Goal: Task Accomplishment & Management: Complete application form

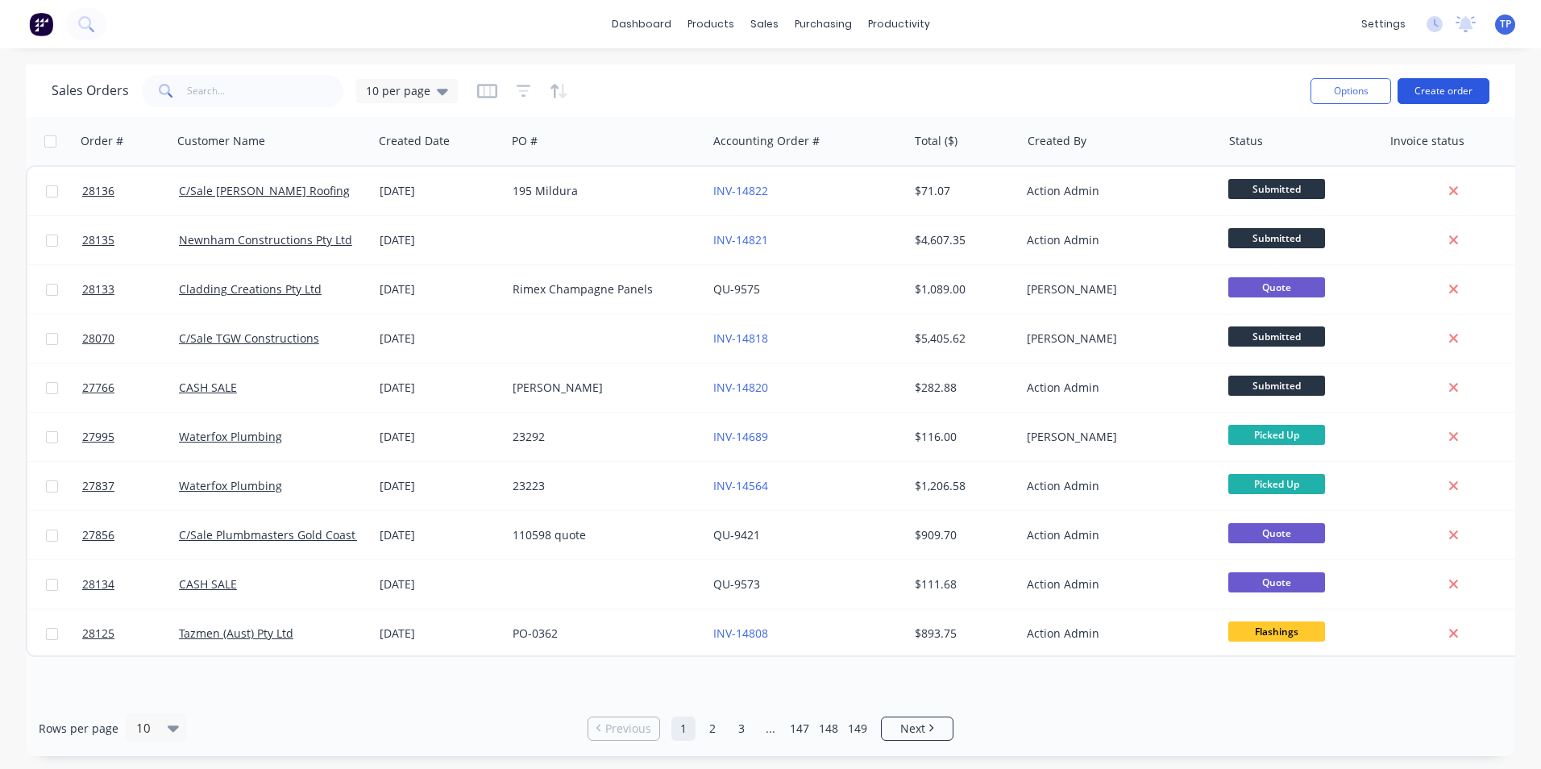
click at [1425, 93] on button "Create order" at bounding box center [1443, 91] width 92 height 26
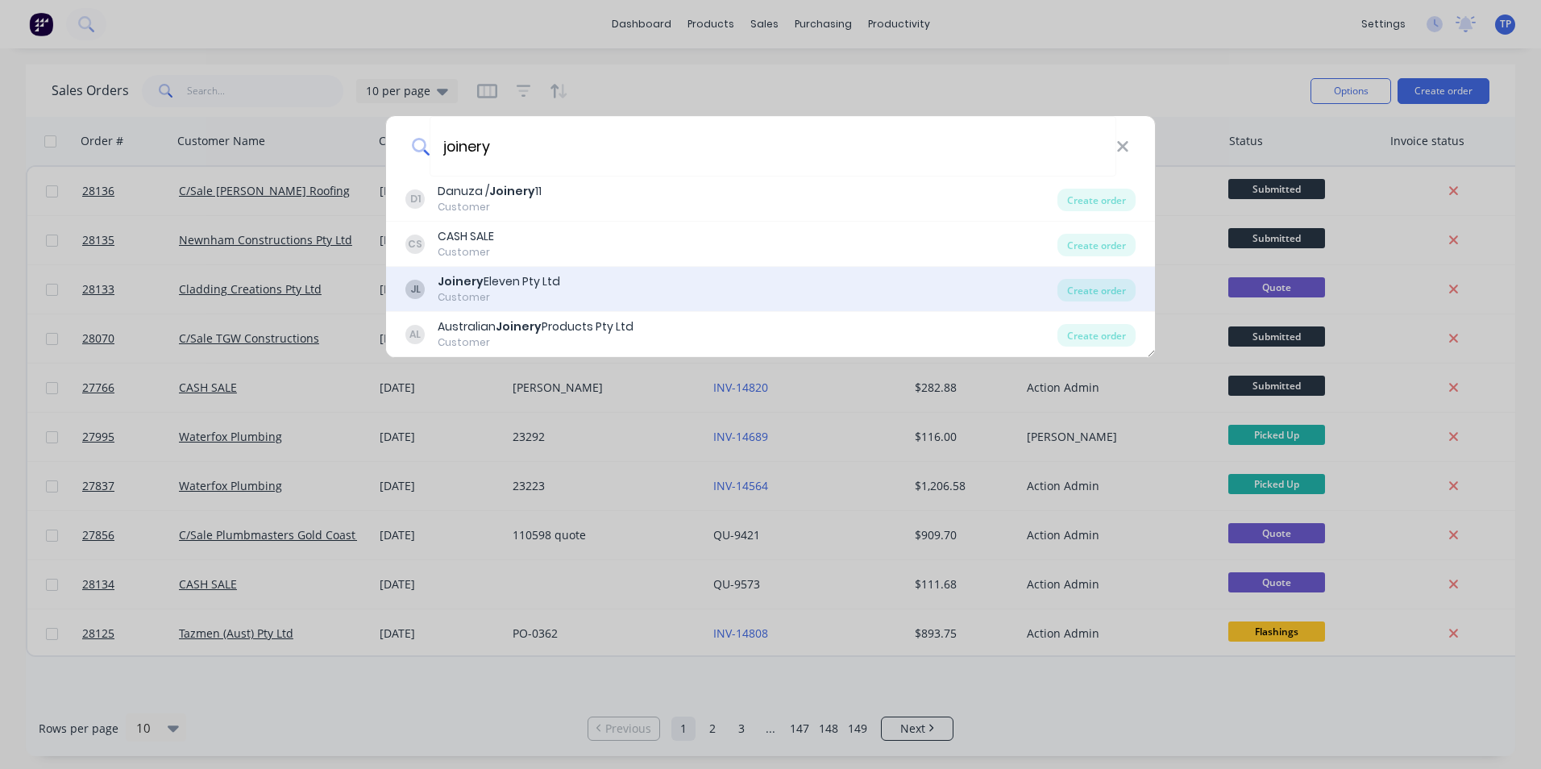
type input "joinery"
click at [488, 281] on div "Joinery Eleven Pty Ltd" at bounding box center [499, 281] width 123 height 17
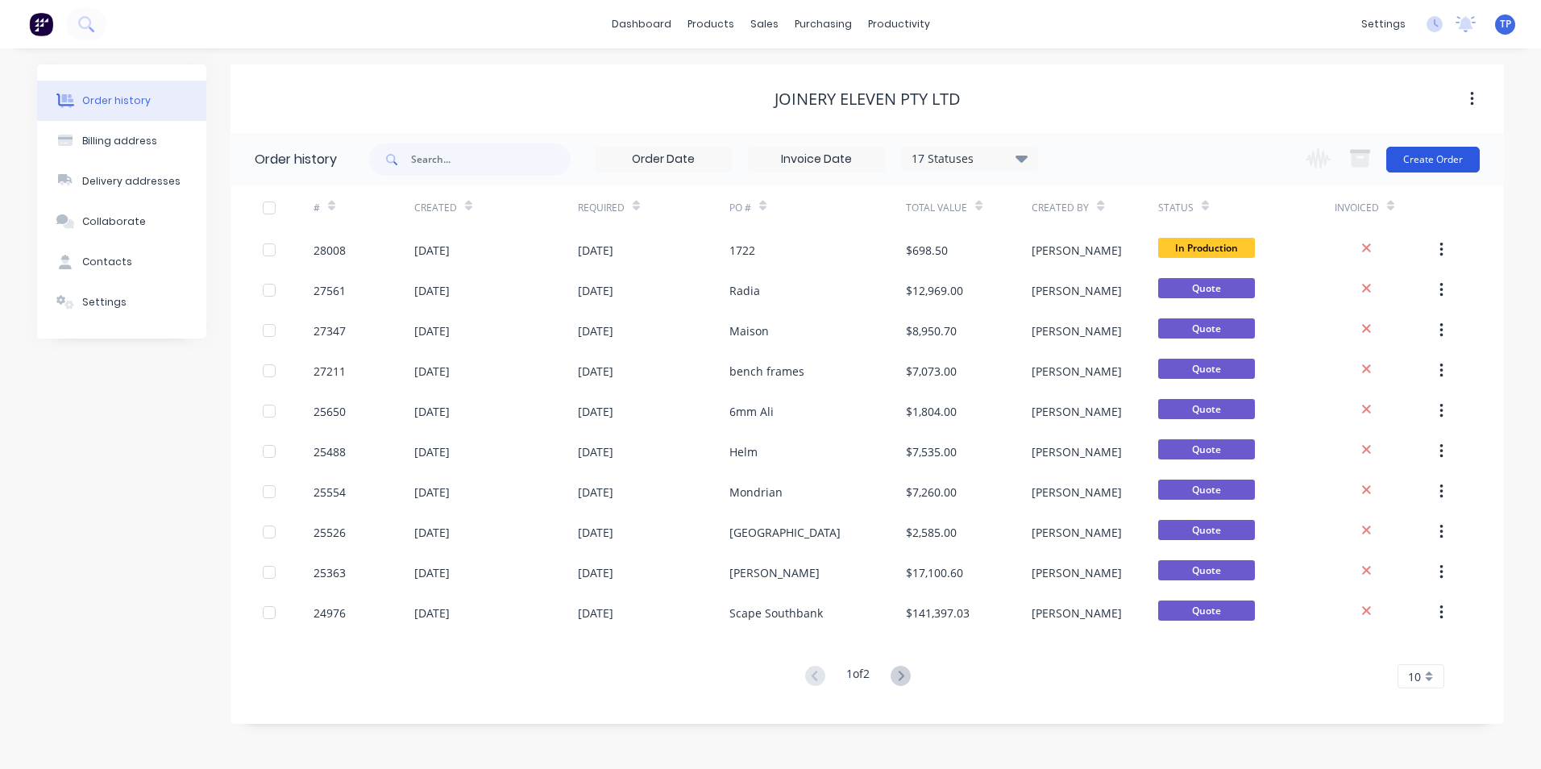
click at [1439, 154] on button "Create Order" at bounding box center [1432, 160] width 93 height 26
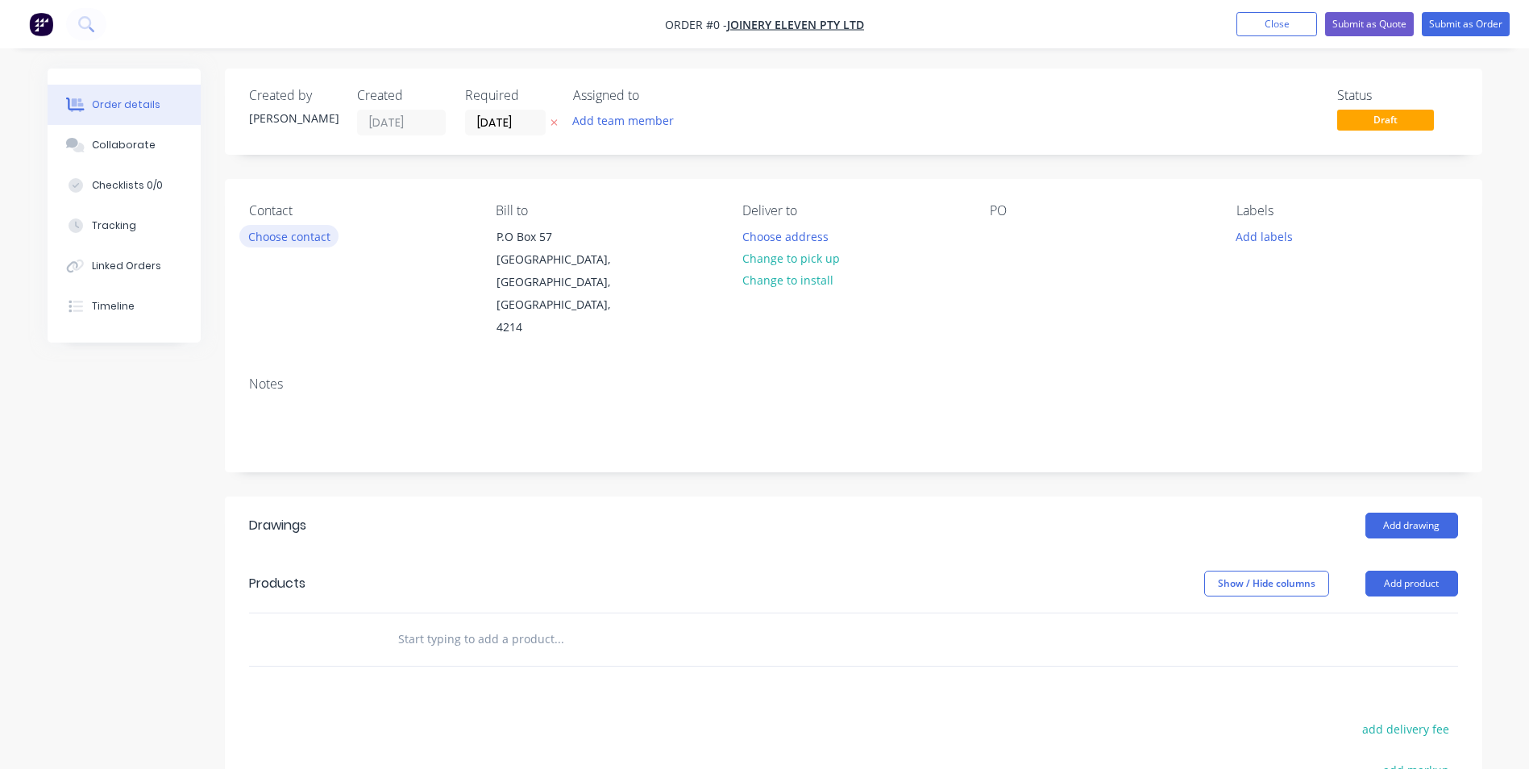
click at [265, 230] on button "Choose contact" at bounding box center [288, 236] width 99 height 22
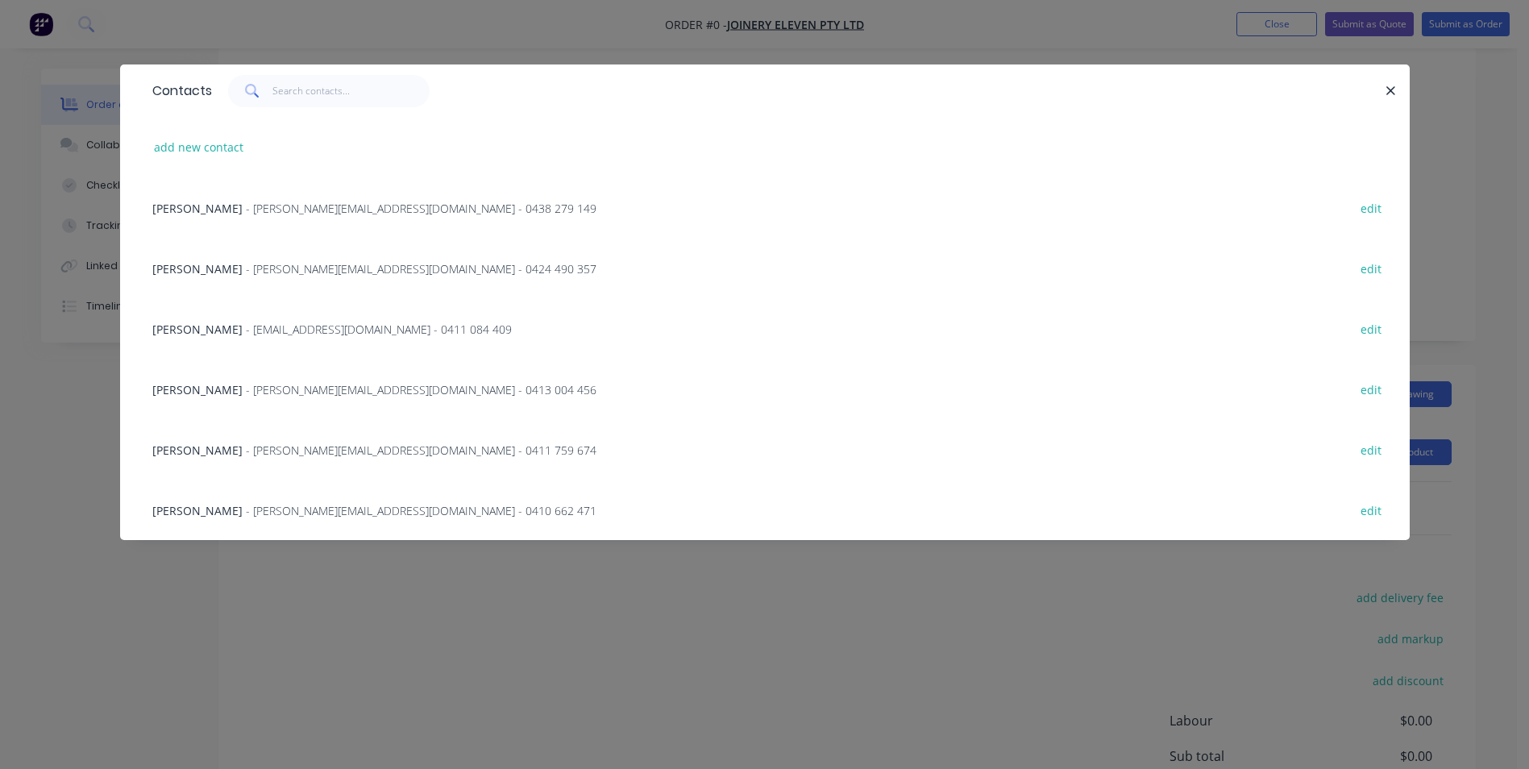
scroll to position [125, 0]
click at [1385, 85] on icon "button" at bounding box center [1390, 91] width 10 height 15
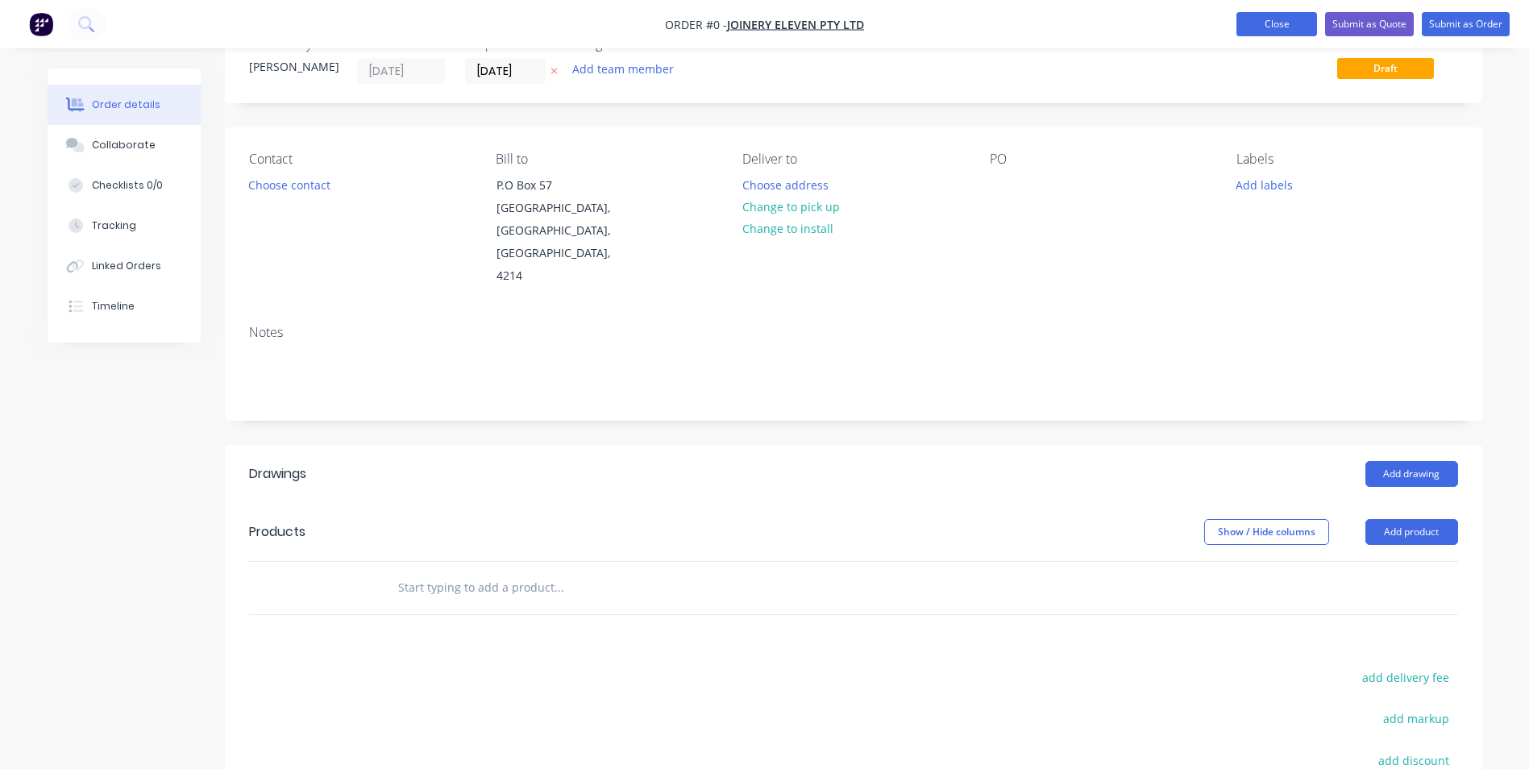
scroll to position [0, 0]
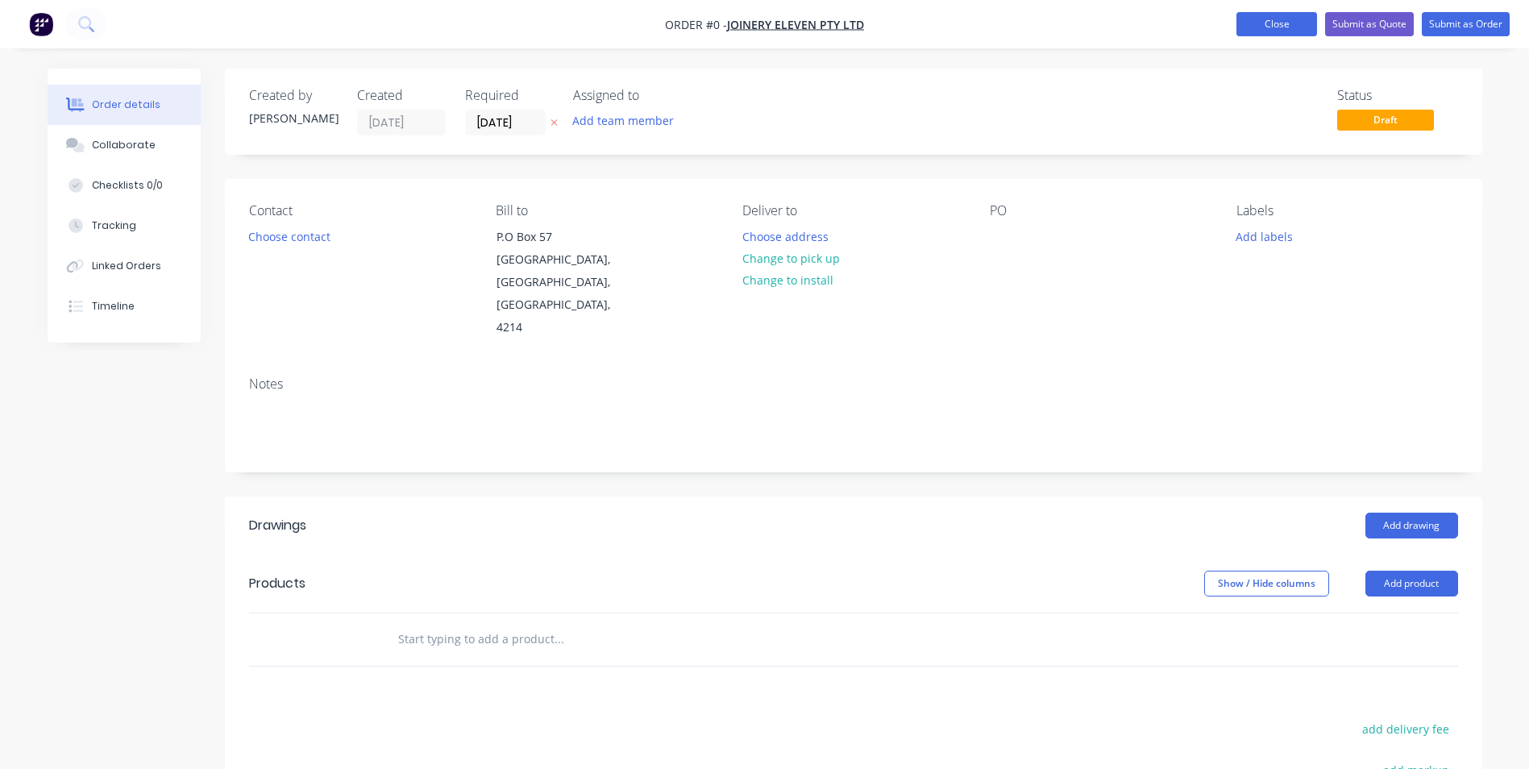
click at [1248, 15] on button "Close" at bounding box center [1276, 24] width 81 height 24
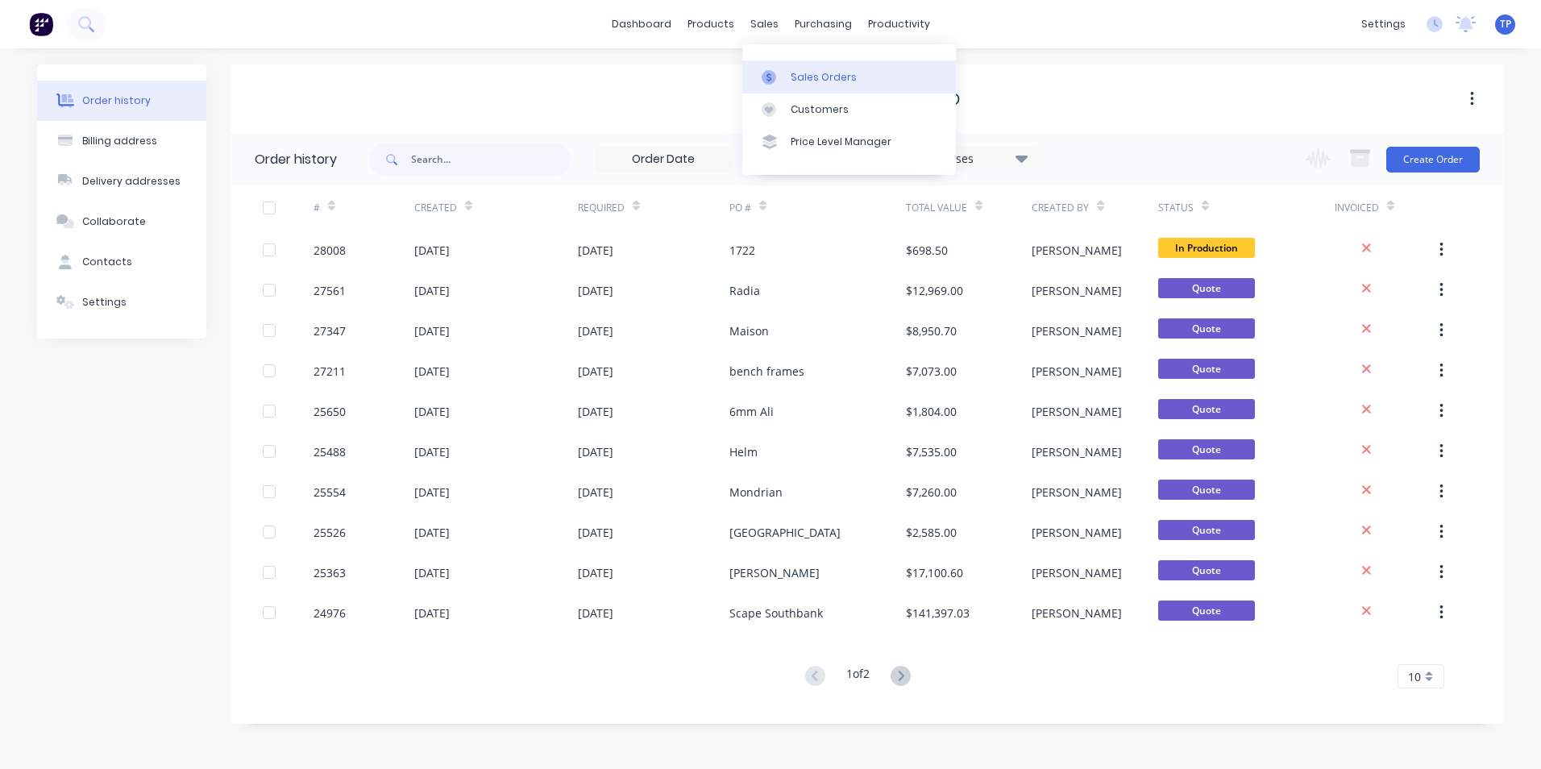
click at [800, 76] on div "Sales Orders" at bounding box center [824, 77] width 66 height 15
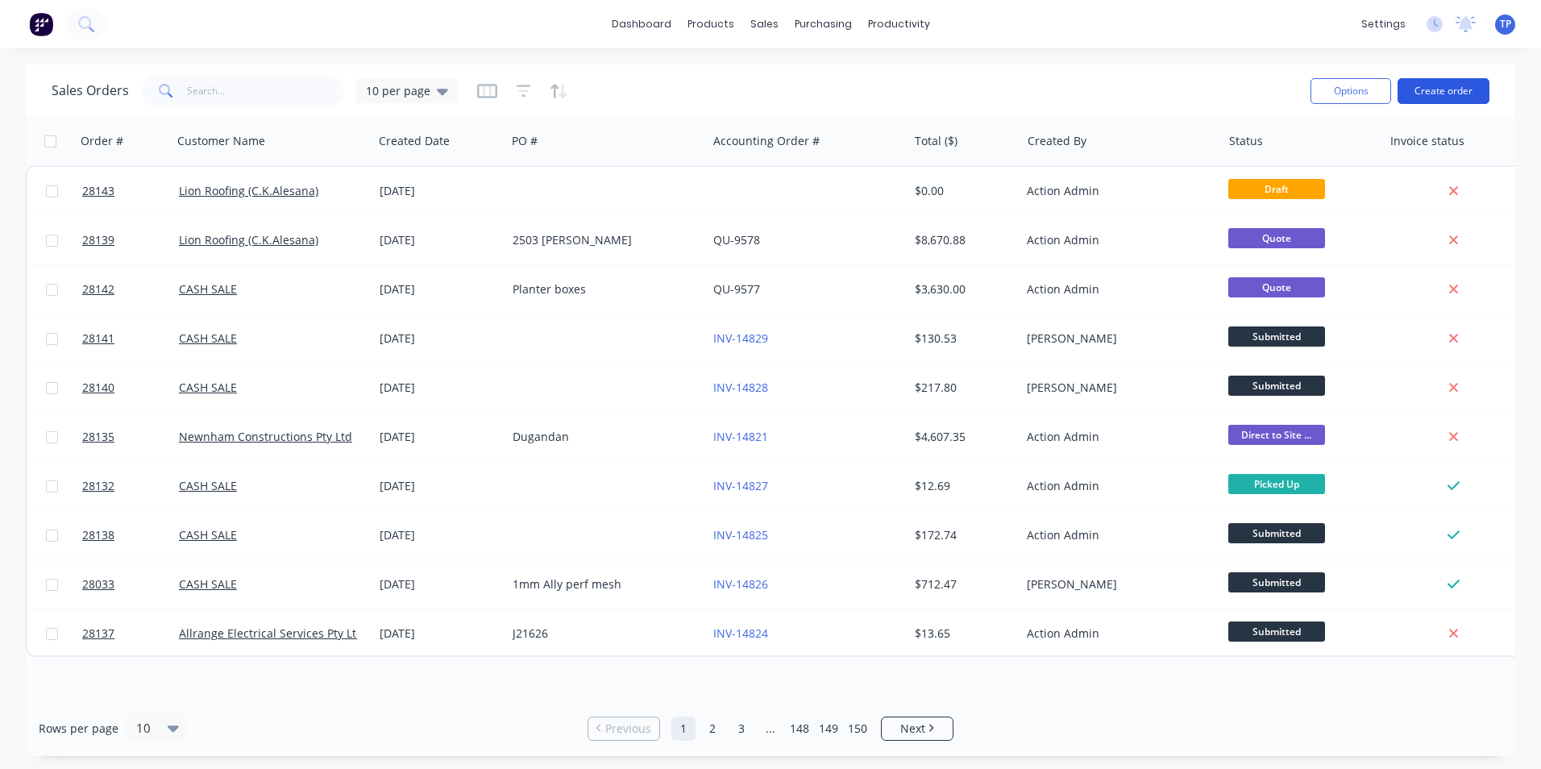
click at [1431, 86] on button "Create order" at bounding box center [1443, 91] width 92 height 26
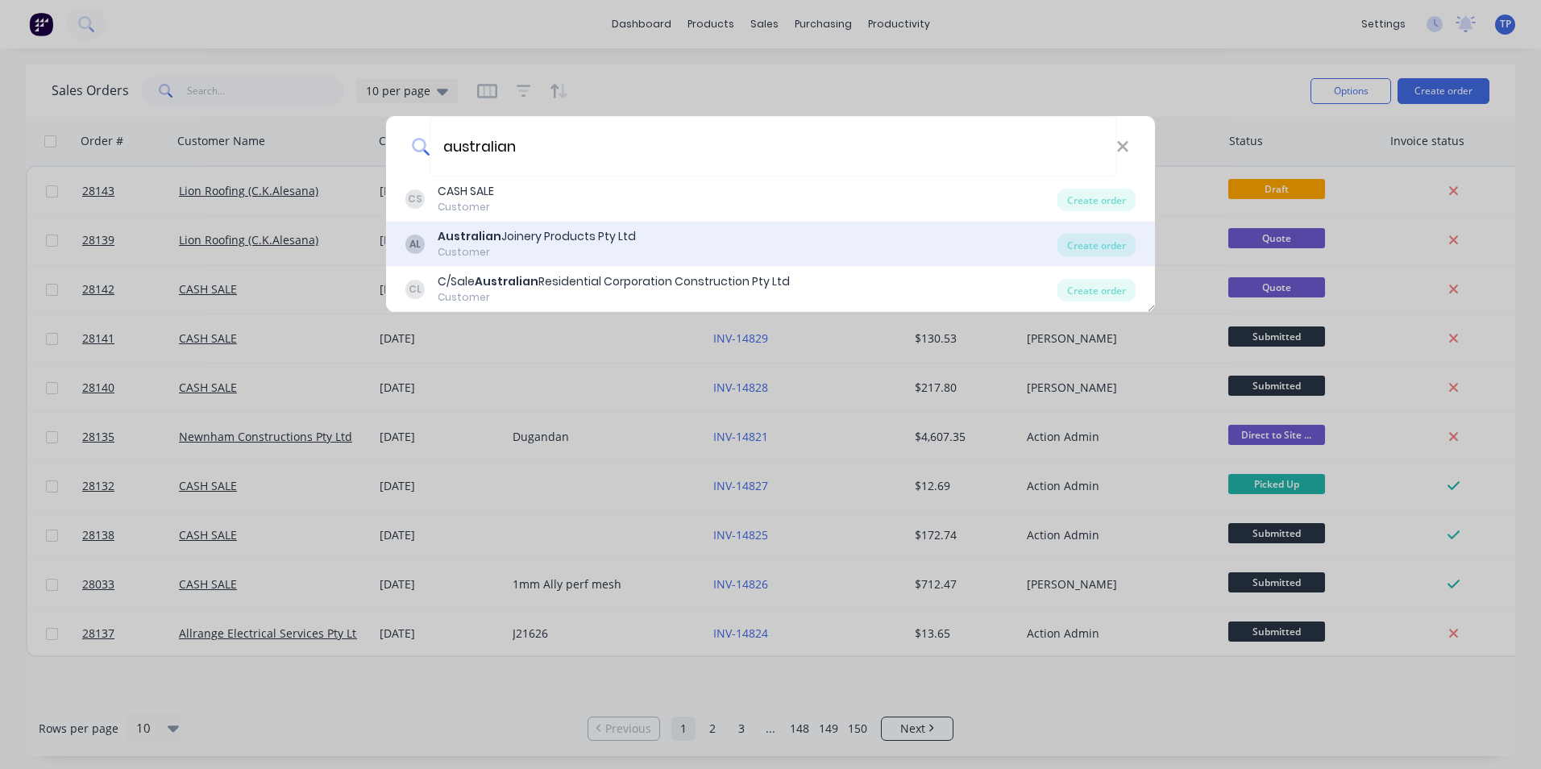
type input "australian"
click at [517, 242] on div "Australian Joinery Products Pty Ltd" at bounding box center [537, 236] width 198 height 17
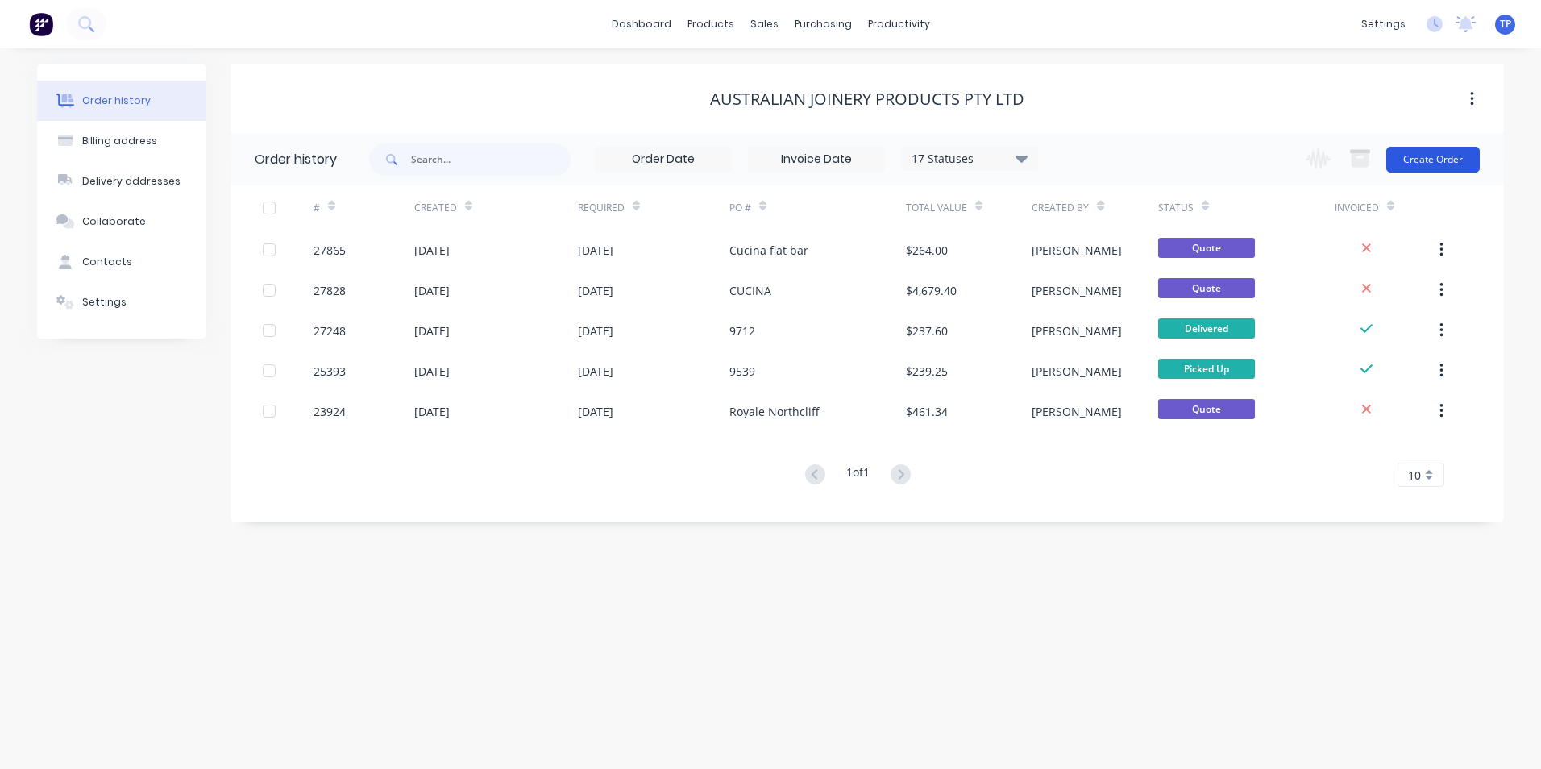
click at [1447, 157] on button "Create Order" at bounding box center [1432, 160] width 93 height 26
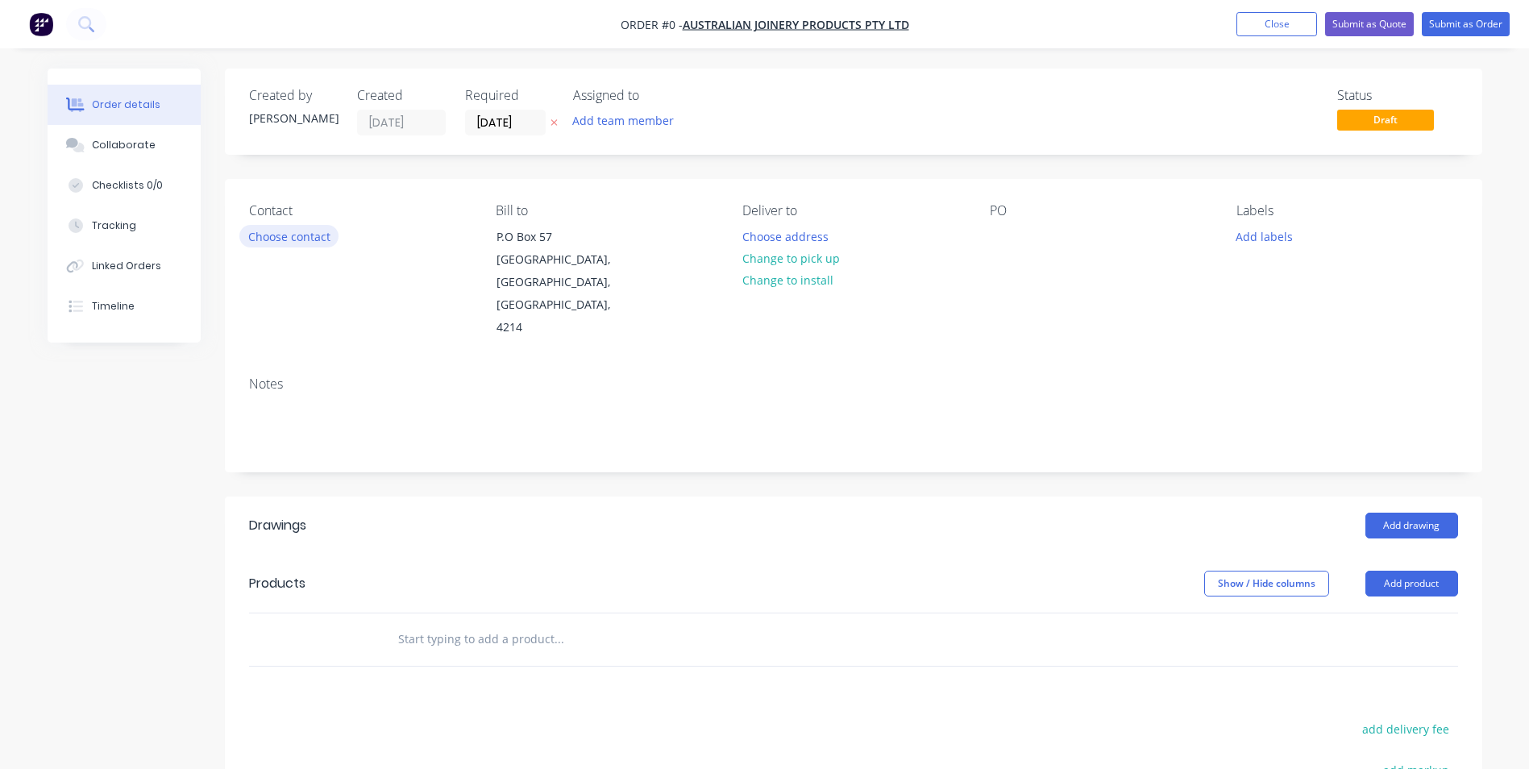
click at [289, 233] on button "Choose contact" at bounding box center [288, 236] width 99 height 22
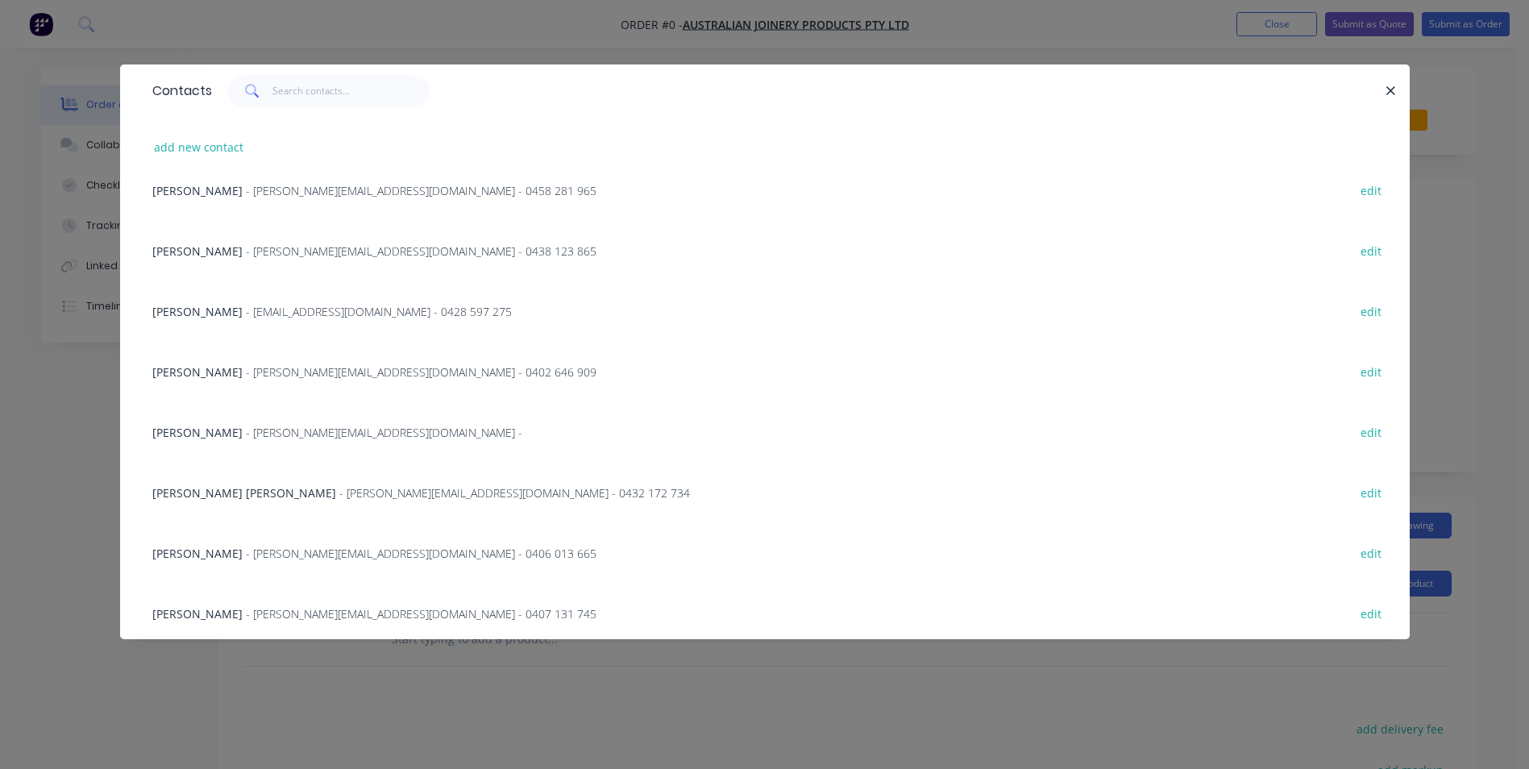
scroll to position [264, 0]
click at [211, 490] on span "[PERSON_NAME] [PERSON_NAME]" at bounding box center [244, 487] width 184 height 15
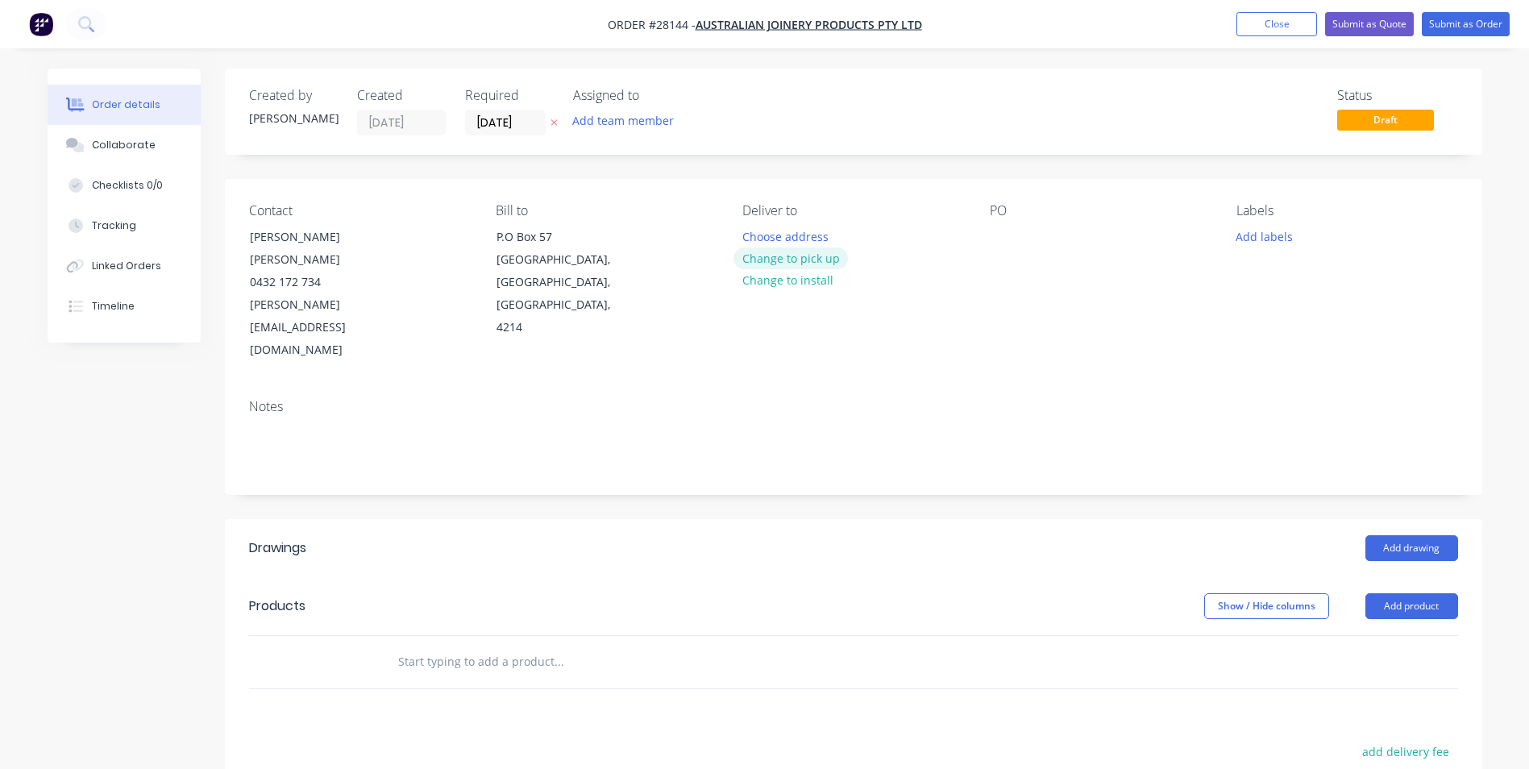
click at [827, 257] on button "Change to pick up" at bounding box center [790, 258] width 114 height 22
click at [999, 233] on div at bounding box center [1003, 236] width 26 height 23
click at [1406, 593] on button "Add product" at bounding box center [1411, 606] width 93 height 26
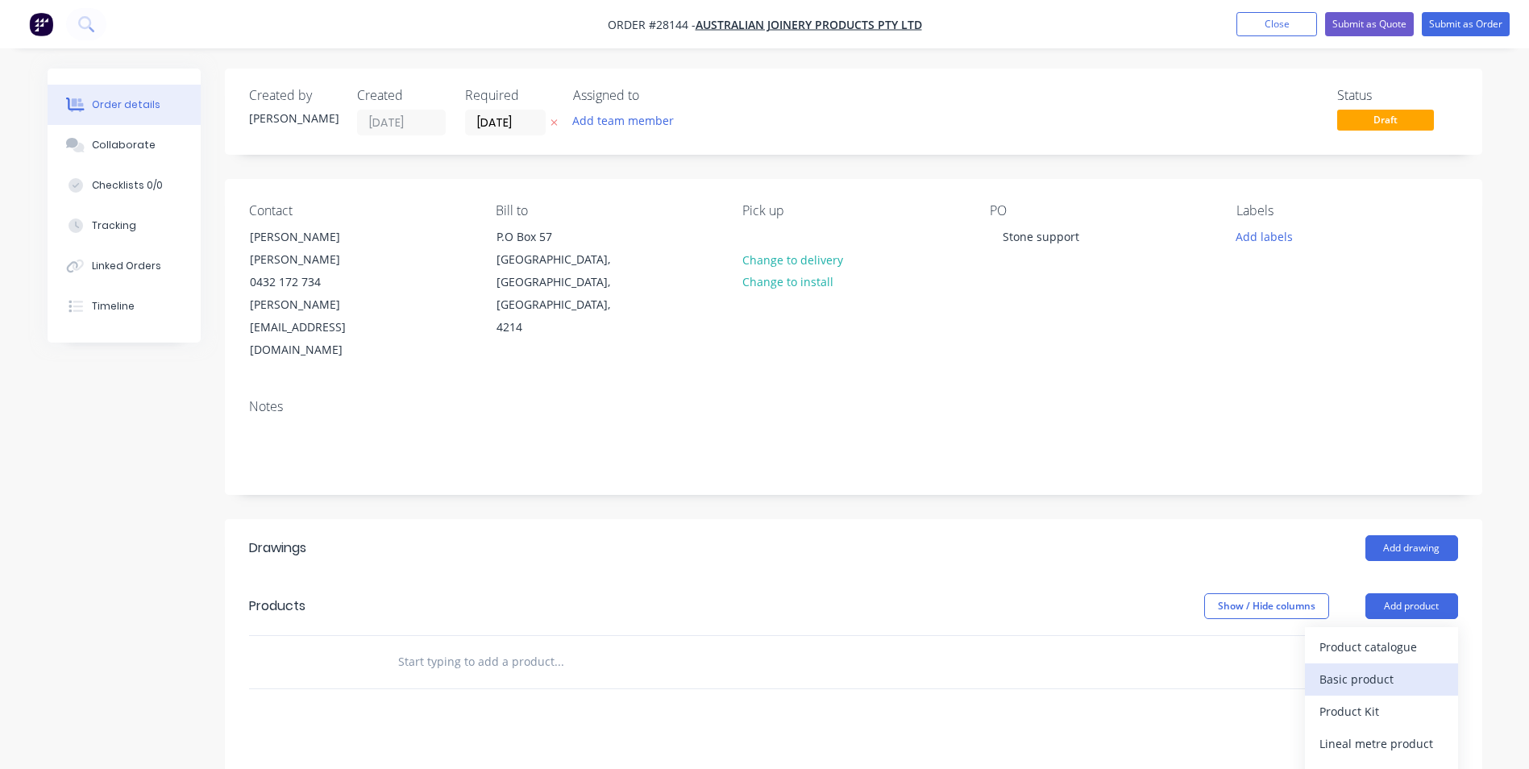
click at [1353, 667] on div "Basic product" at bounding box center [1381, 678] width 124 height 23
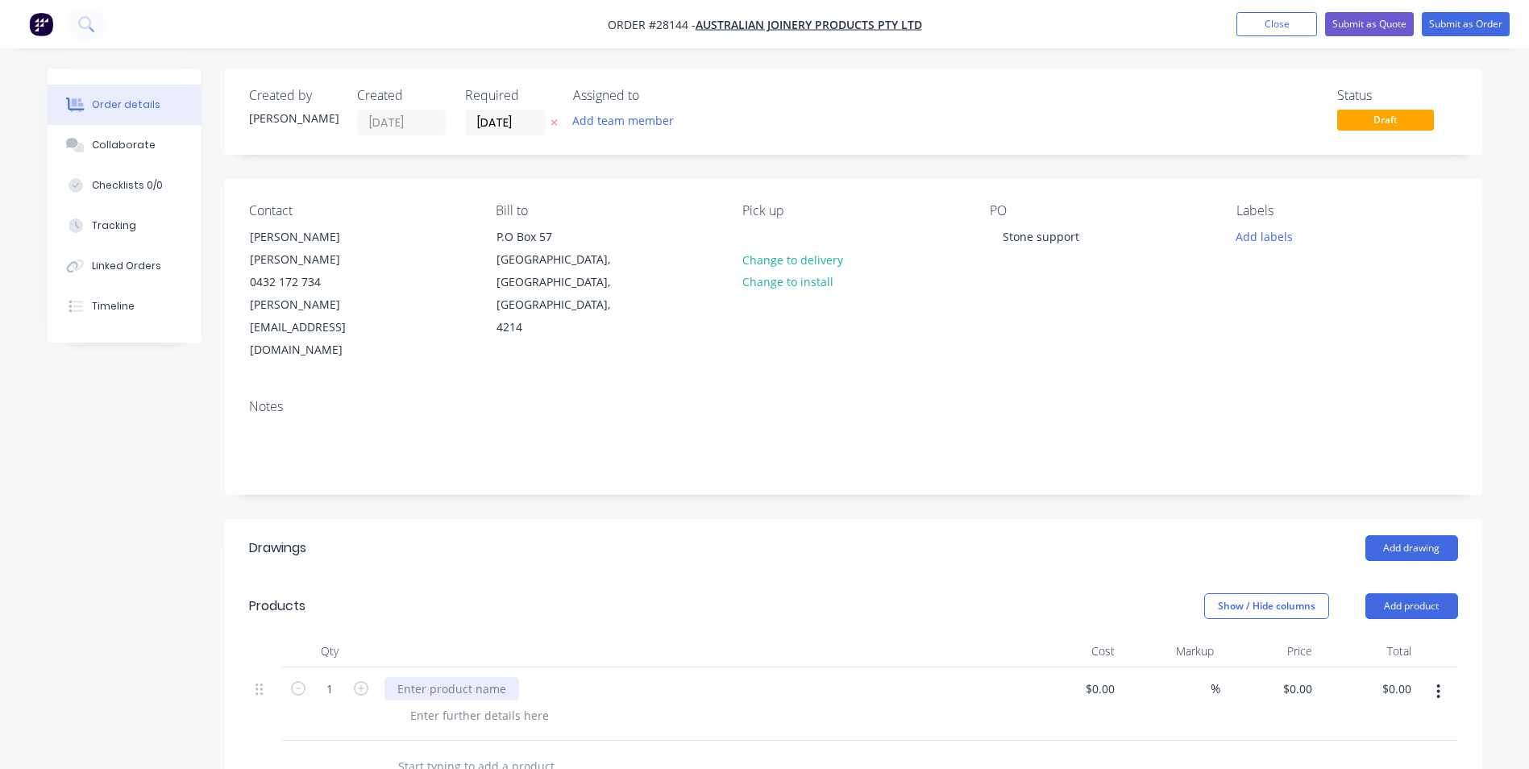
click at [417, 677] on div at bounding box center [451, 688] width 135 height 23
click at [1386, 677] on input "0.00" at bounding box center [1399, 688] width 37 height 23
type input "1218"
type input "$1,218.00"
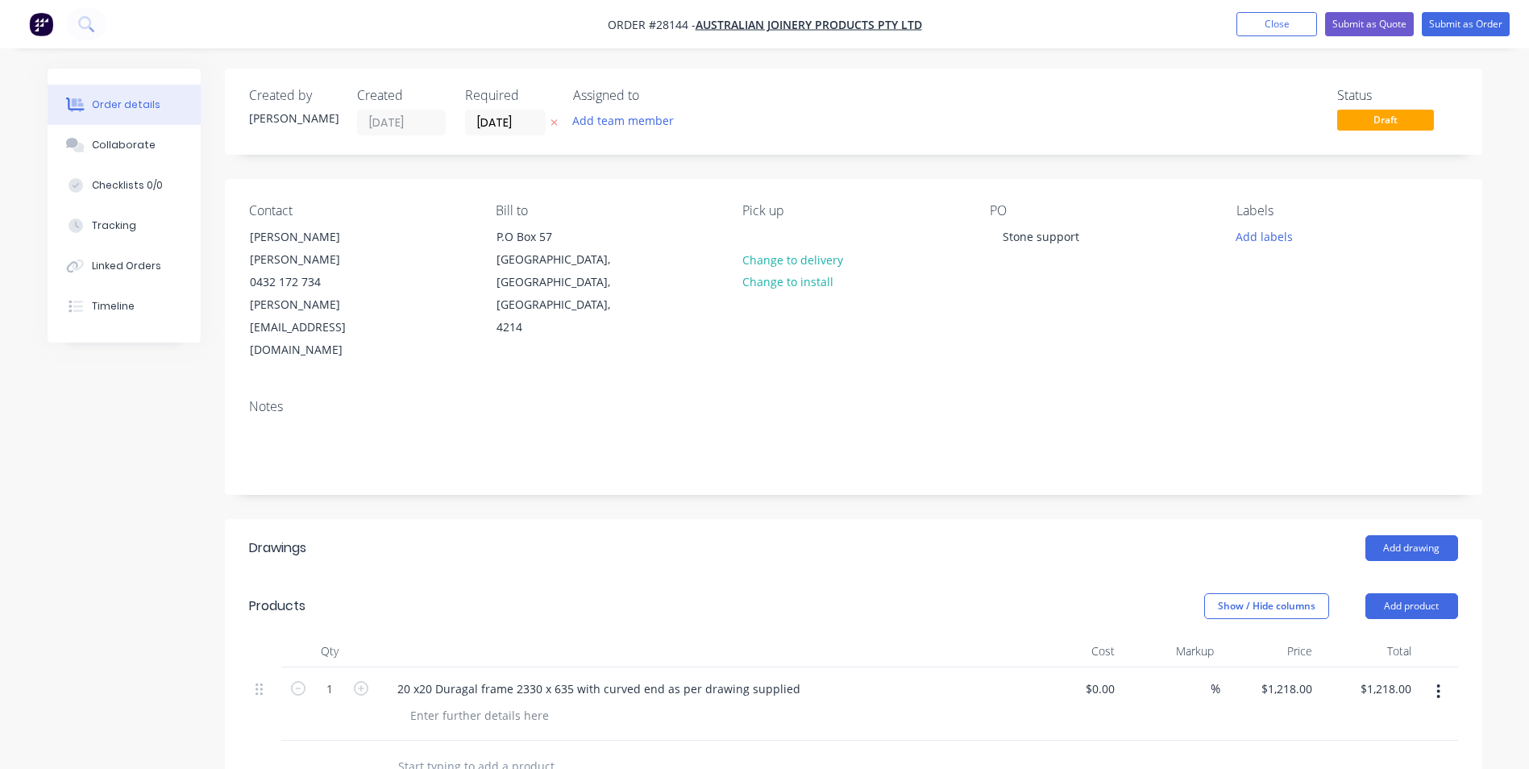
click at [1118, 741] on div at bounding box center [853, 767] width 1209 height 52
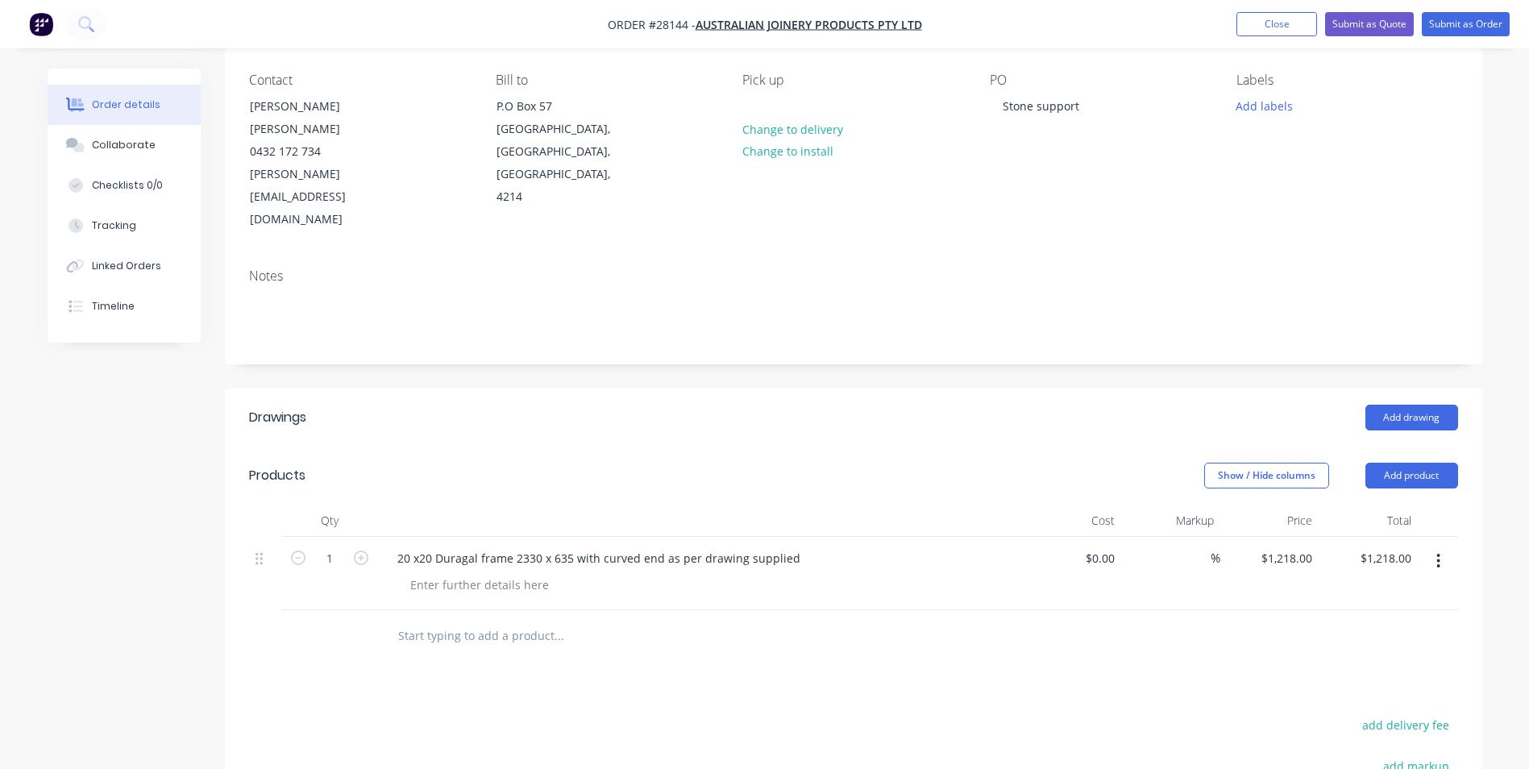
scroll to position [161, 0]
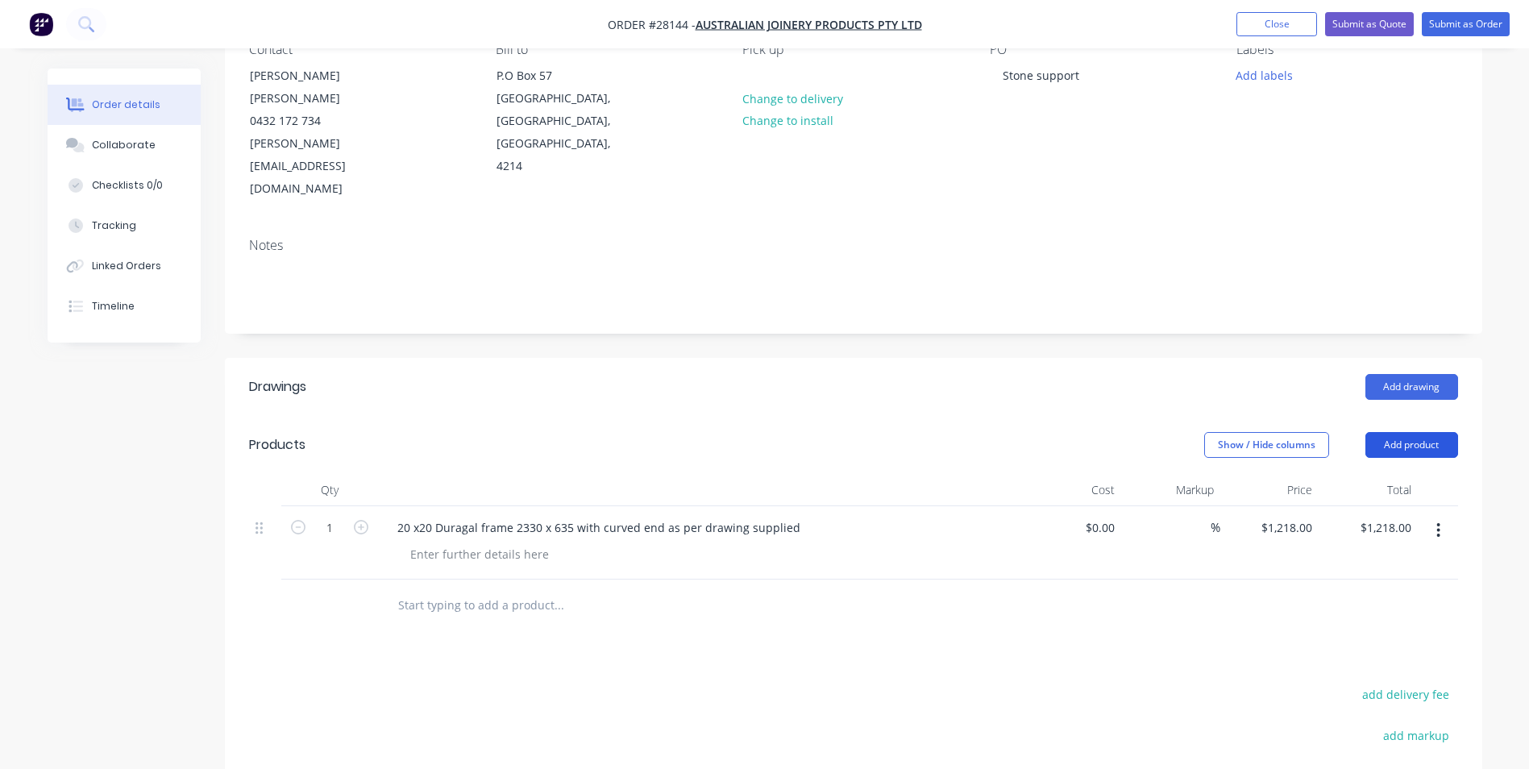
click at [1387, 432] on button "Add product" at bounding box center [1411, 445] width 93 height 26
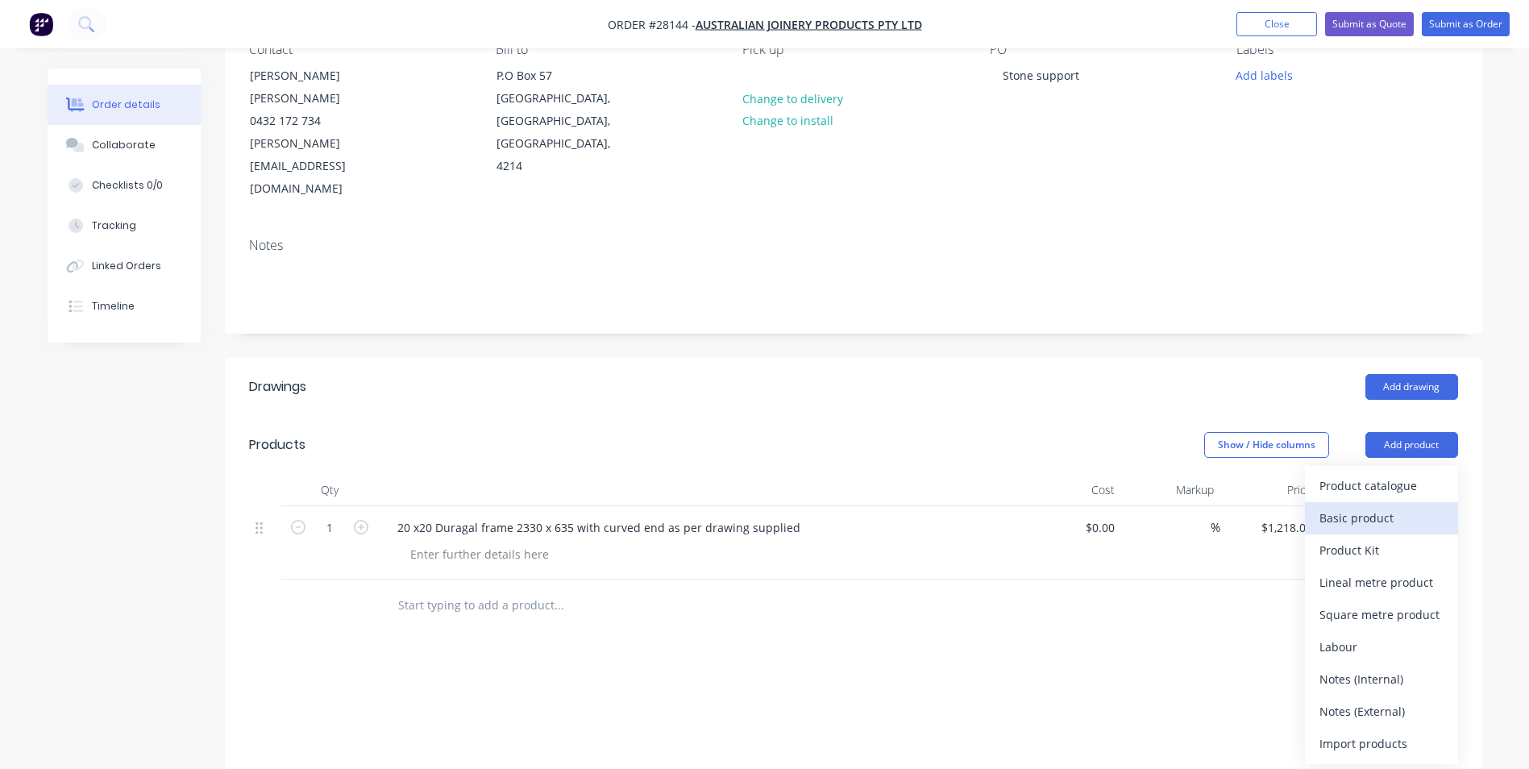
click at [1344, 506] on div "Basic product" at bounding box center [1381, 517] width 124 height 23
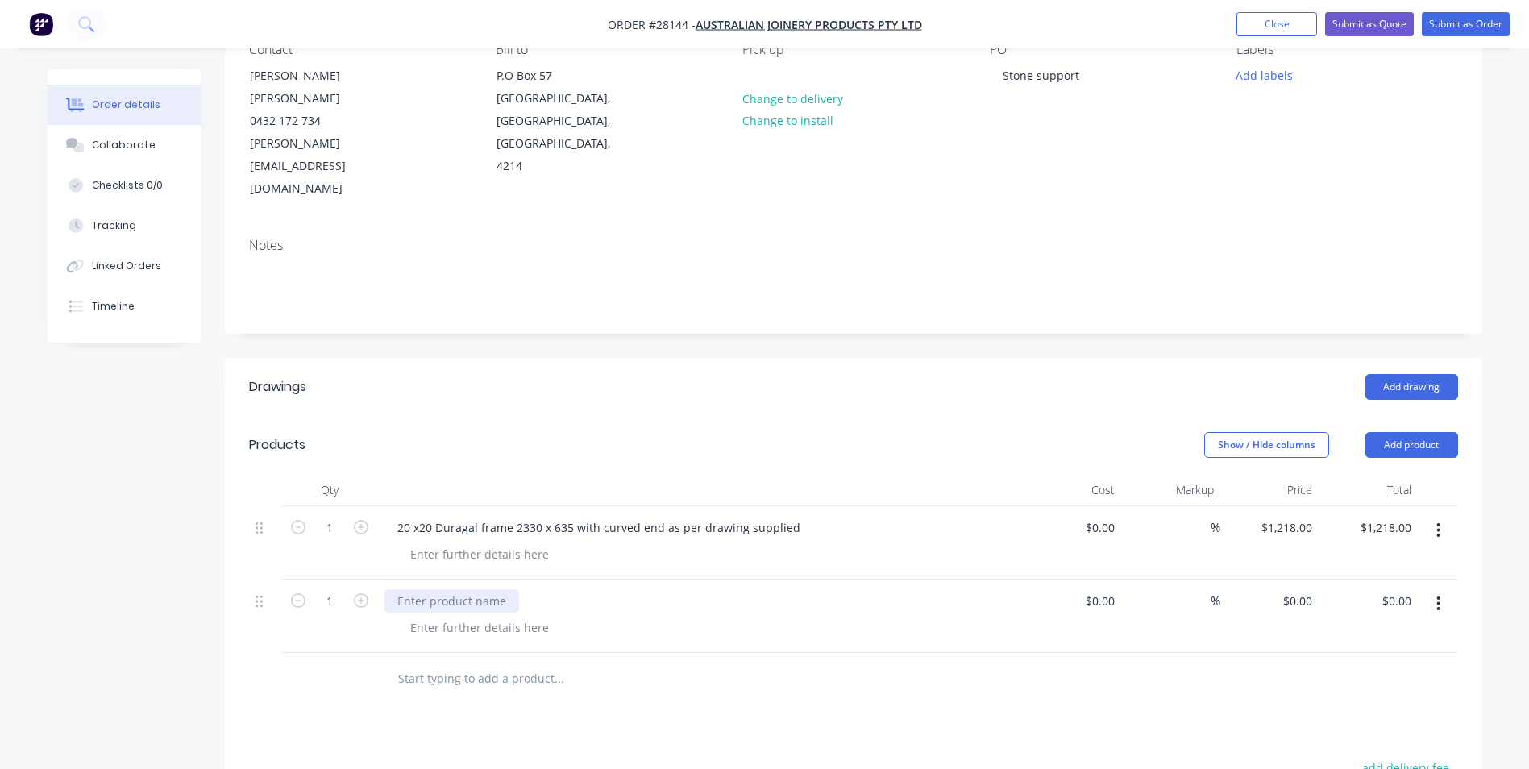
click at [409, 589] on div at bounding box center [451, 600] width 135 height 23
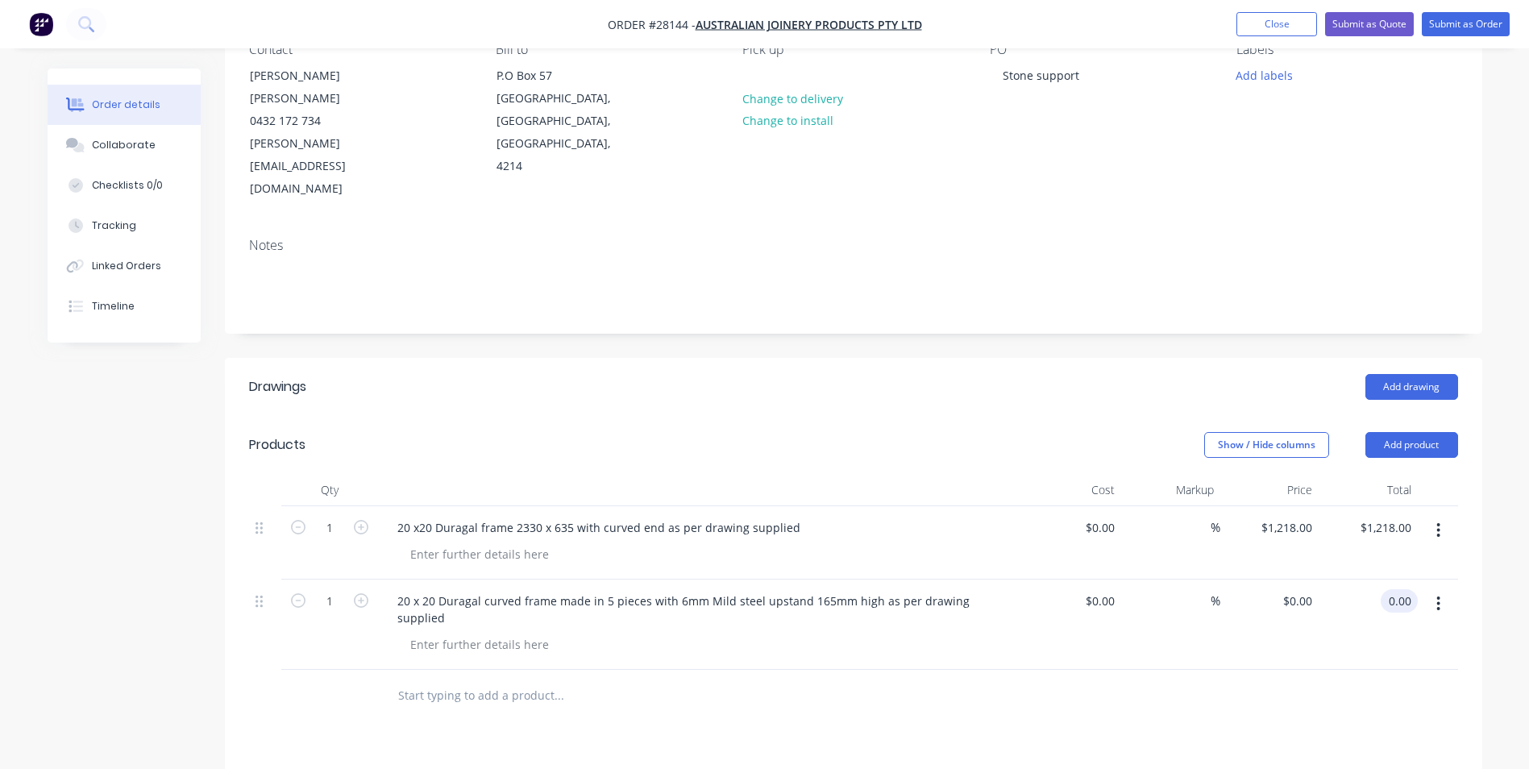
click at [1409, 589] on input "0.00" at bounding box center [1402, 600] width 31 height 23
type input "3666"
type input "$3,666.00"
click at [1369, 596] on div "$3,666.00 $3,666.00" at bounding box center [1367, 624] width 99 height 90
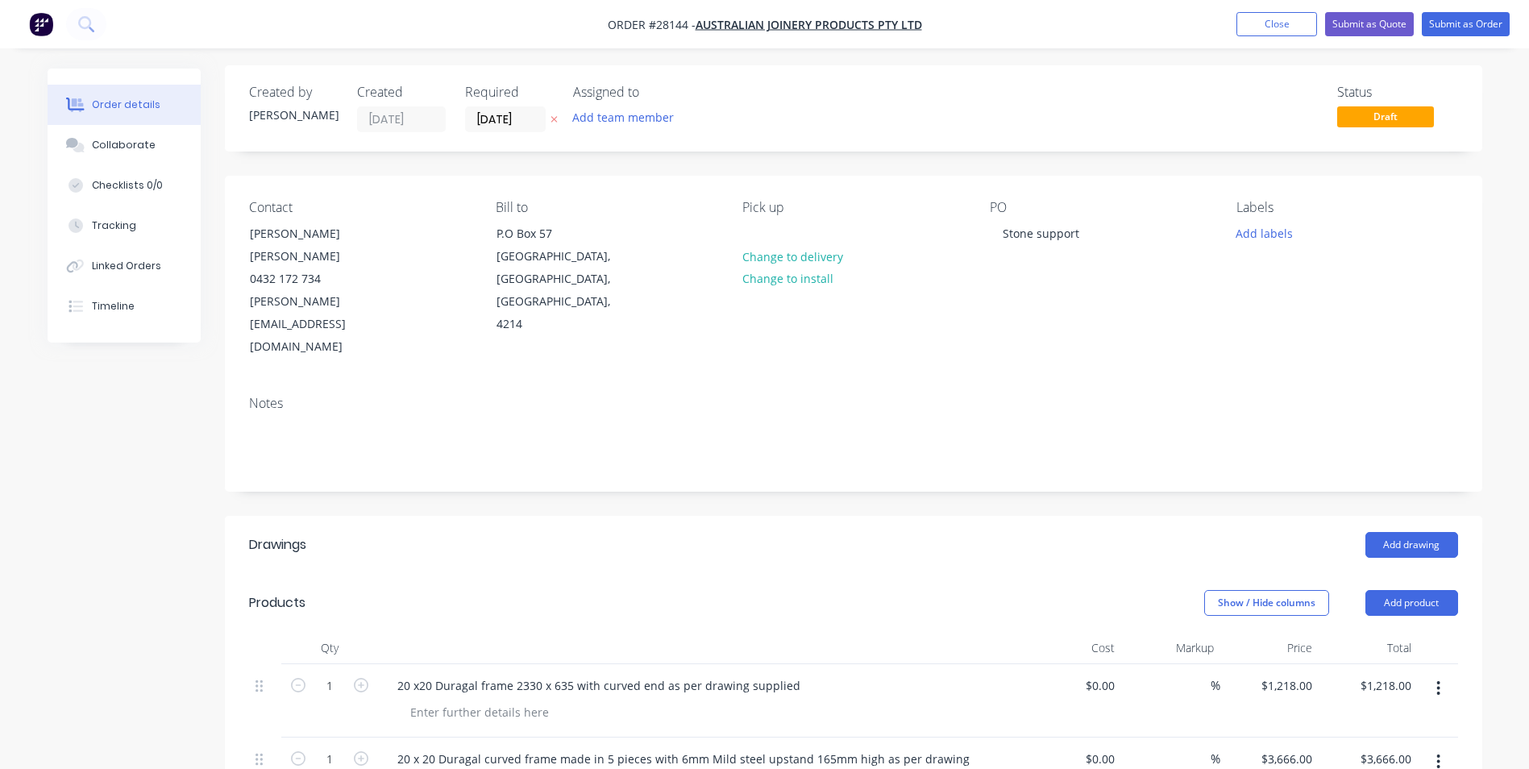
scroll to position [0, 0]
click at [1348, 21] on button "Submit as Quote" at bounding box center [1369, 24] width 89 height 24
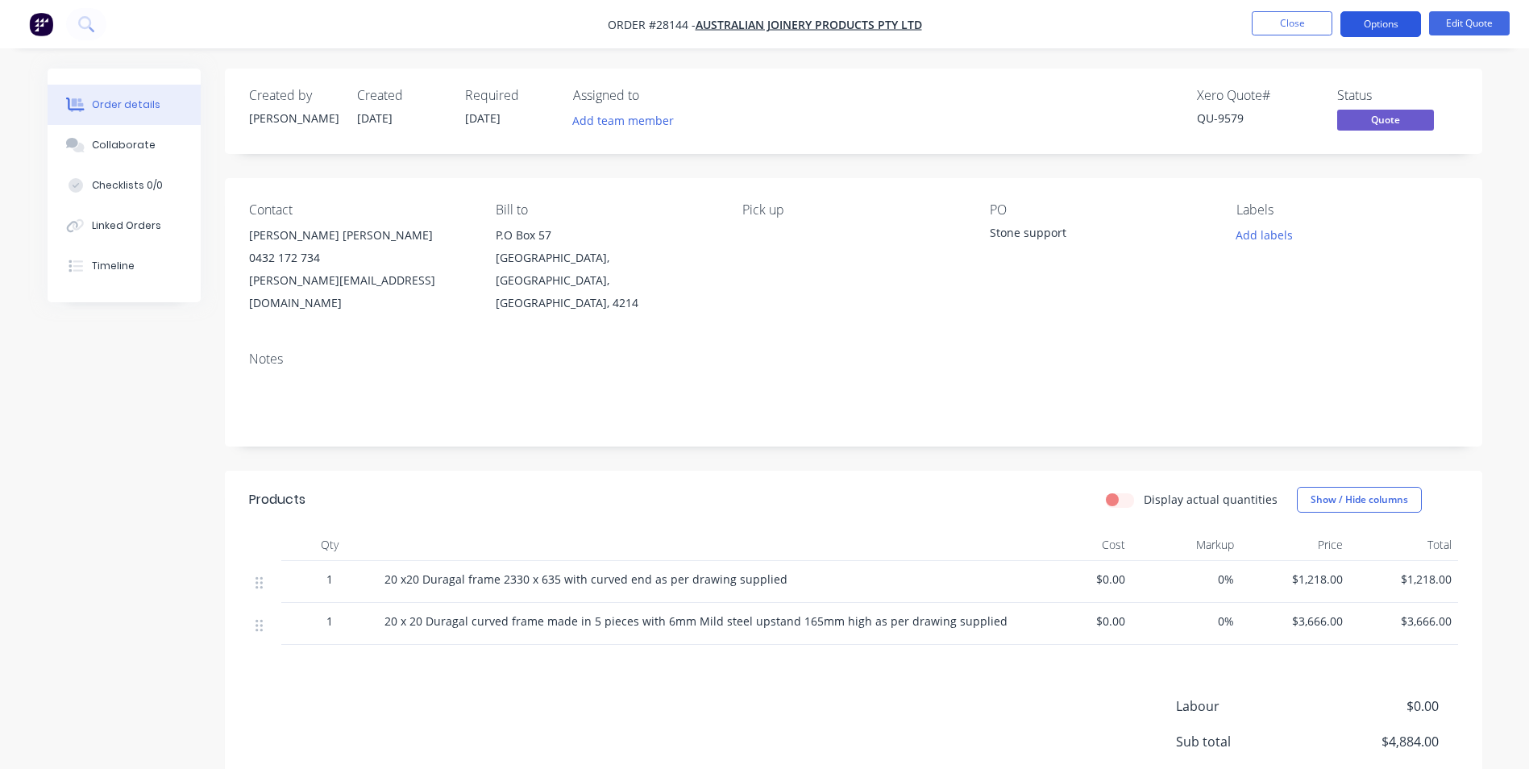
click at [1377, 18] on button "Options" at bounding box center [1380, 24] width 81 height 26
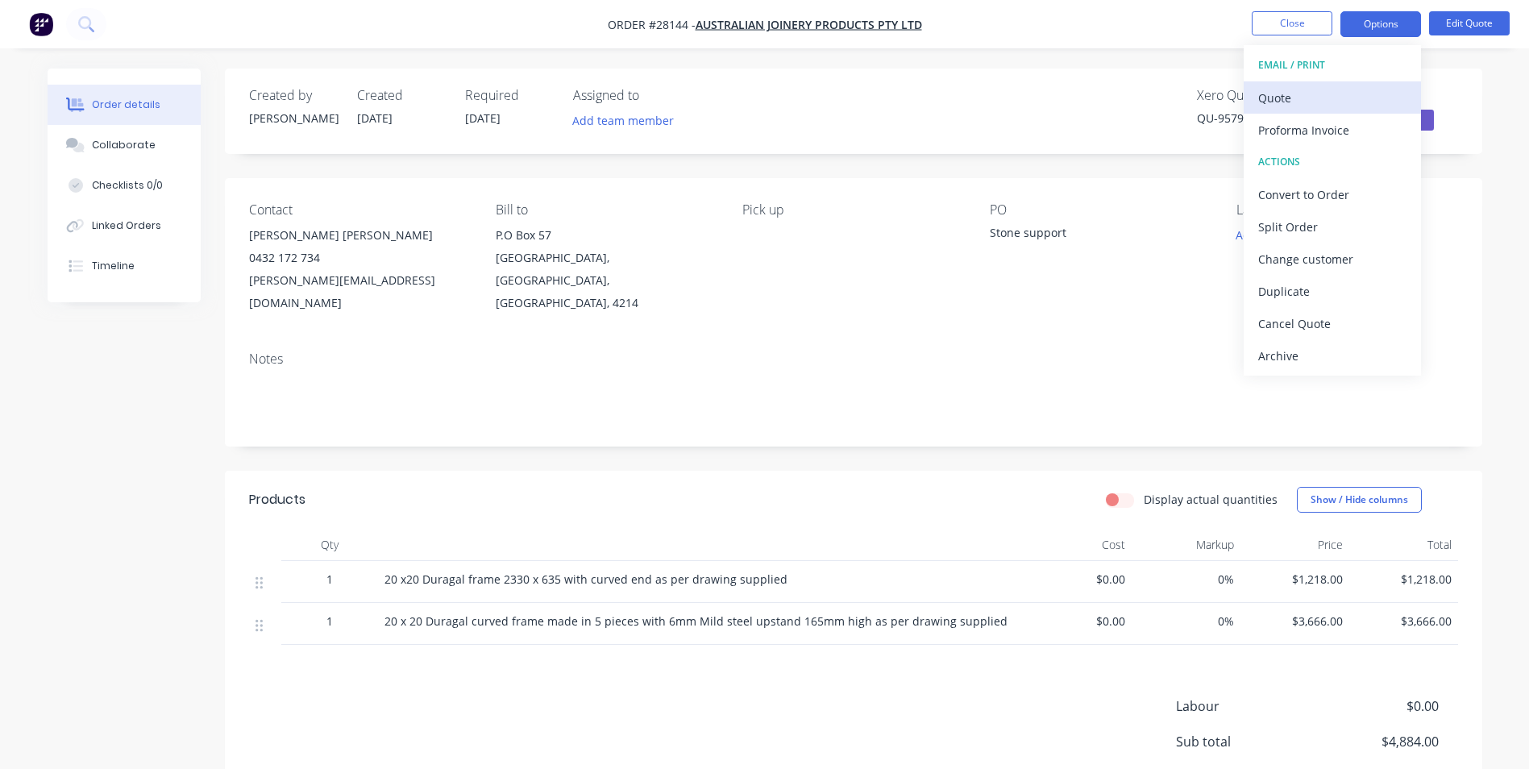
click at [1280, 94] on div "Quote" at bounding box center [1332, 97] width 148 height 23
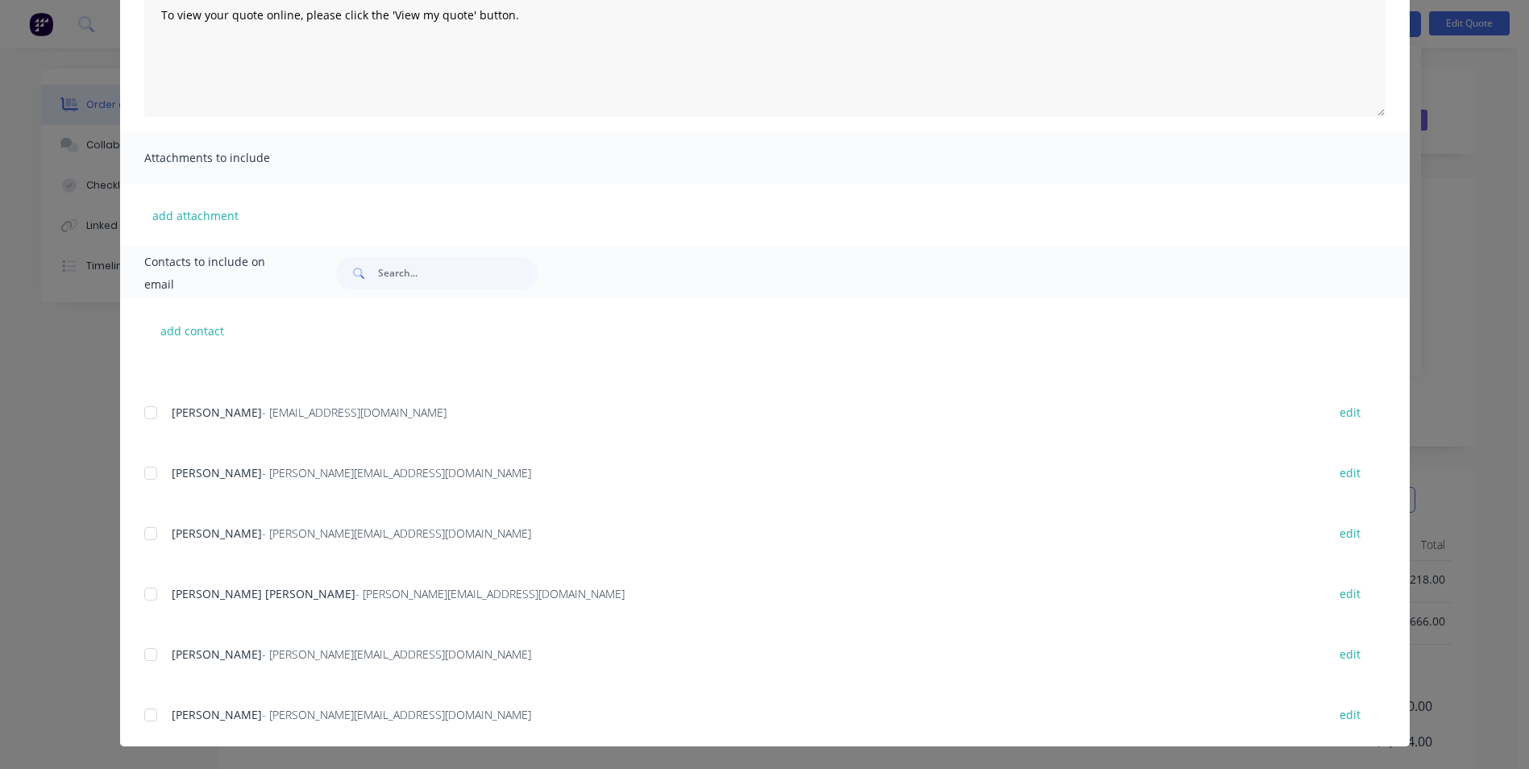
scroll to position [341, 0]
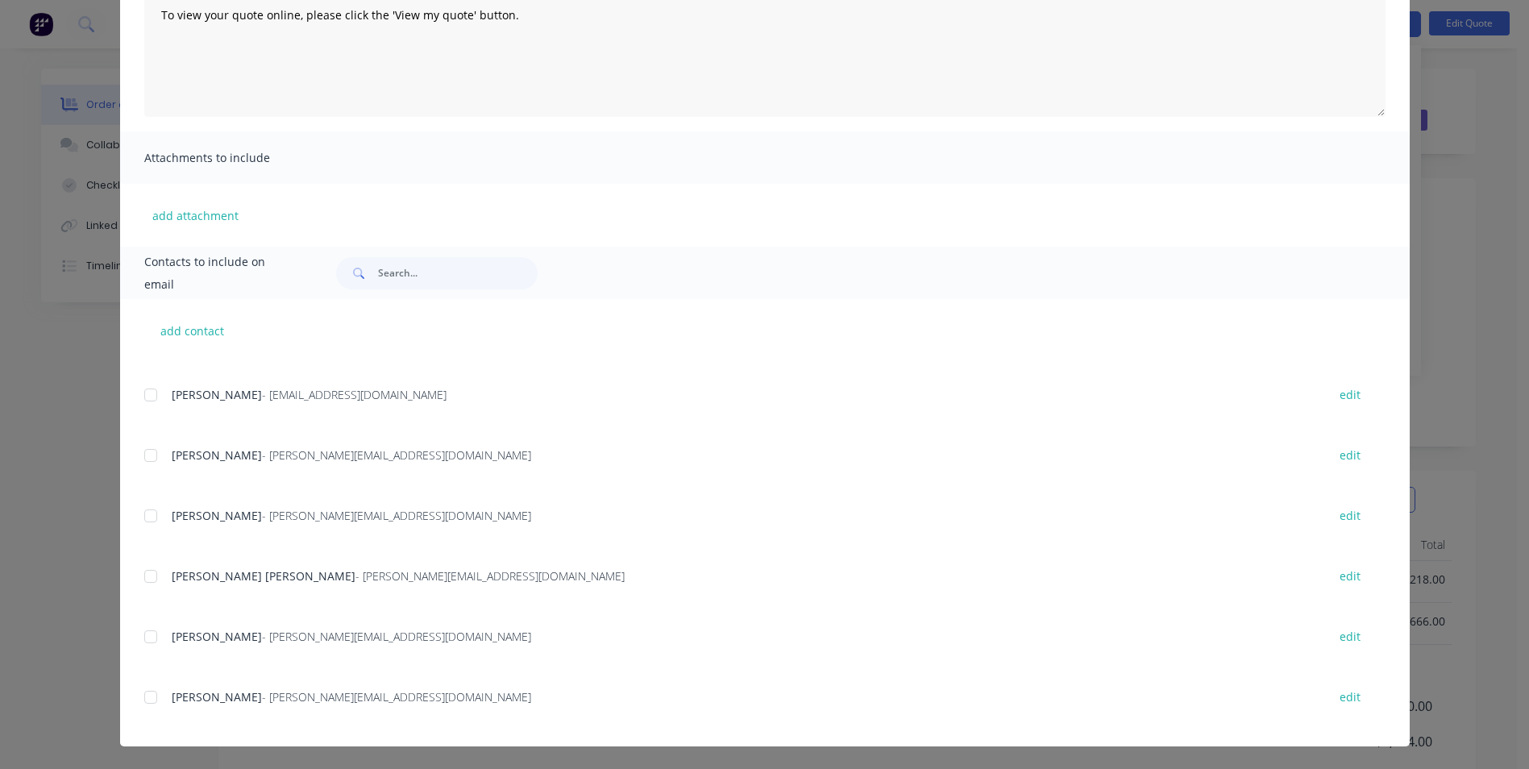
click at [146, 574] on div at bounding box center [151, 576] width 32 height 32
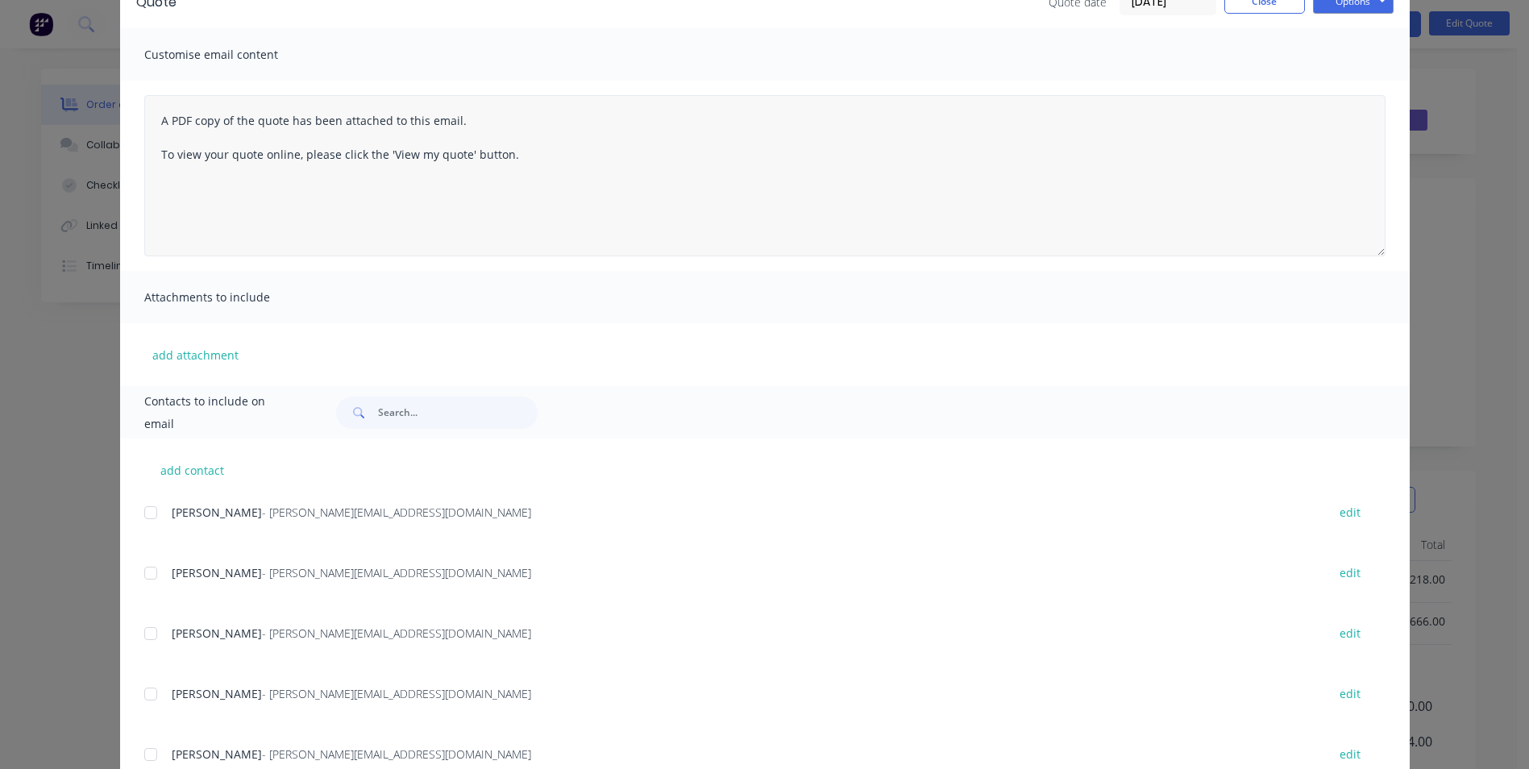
scroll to position [0, 0]
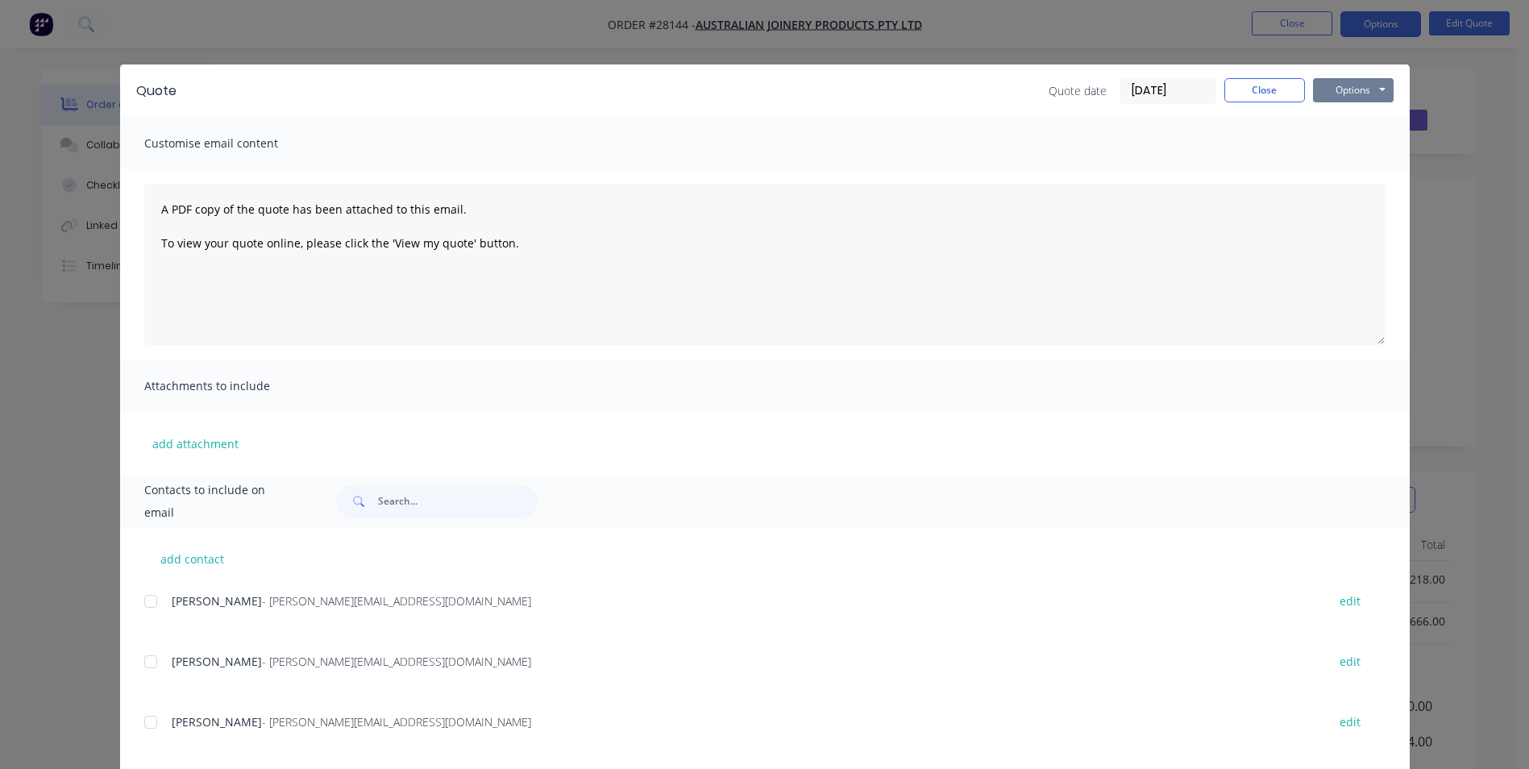
click at [1342, 93] on button "Options" at bounding box center [1353, 90] width 81 height 24
click at [1344, 143] on button "Print" at bounding box center [1364, 145] width 103 height 27
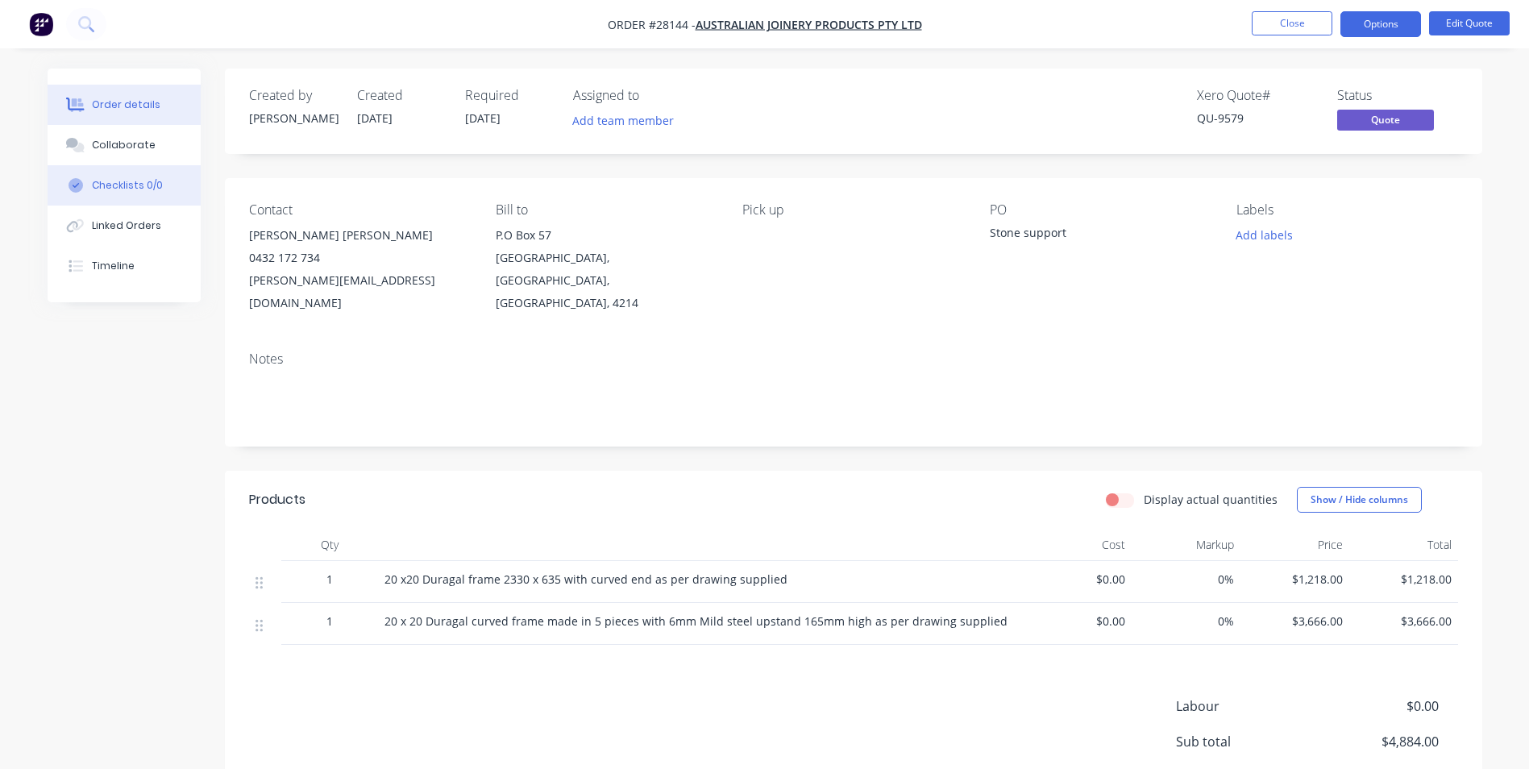
click at [124, 186] on div "Checklists 0/0" at bounding box center [127, 185] width 71 height 15
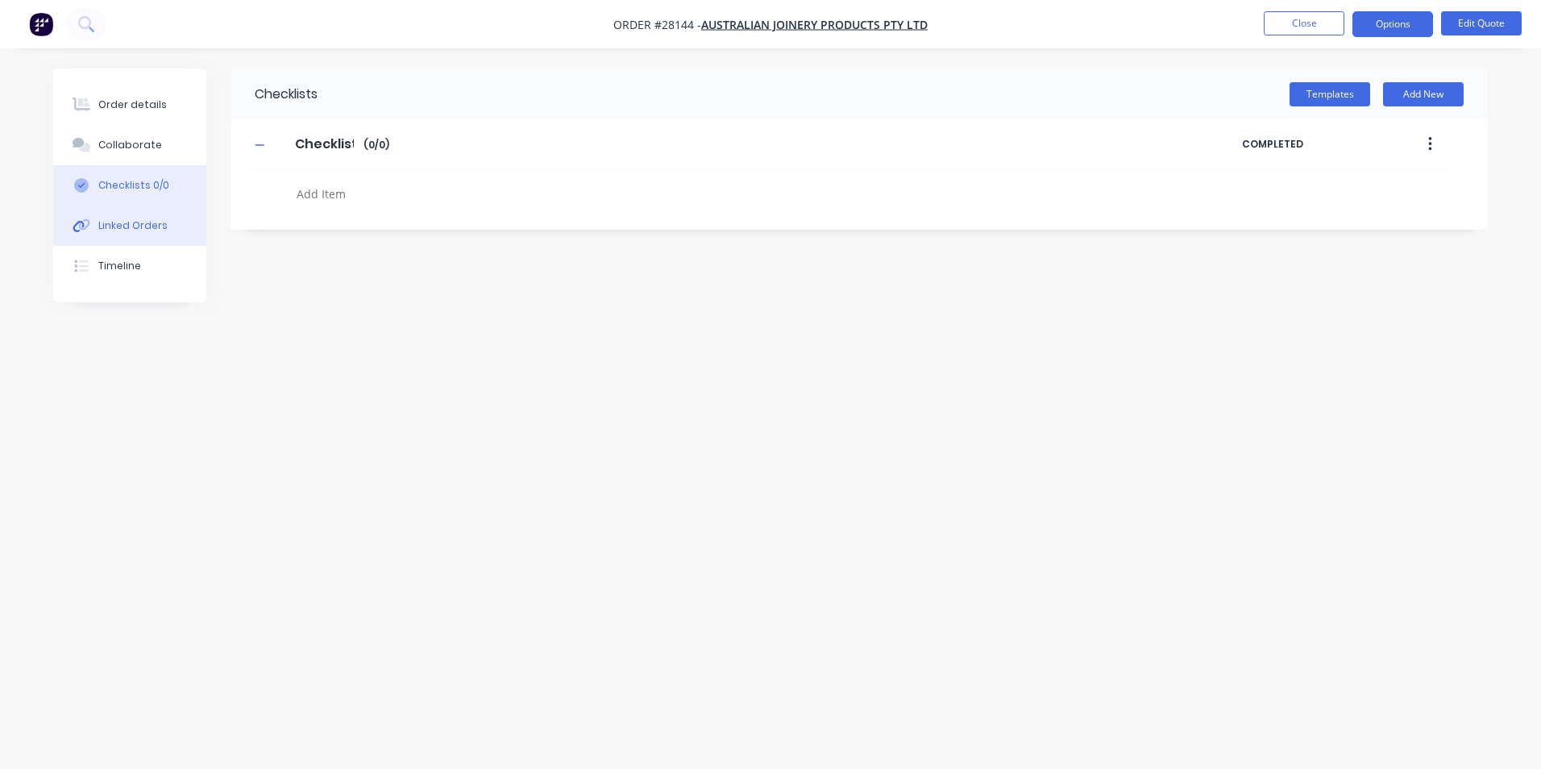
click at [120, 225] on div "Linked Orders" at bounding box center [132, 225] width 69 height 15
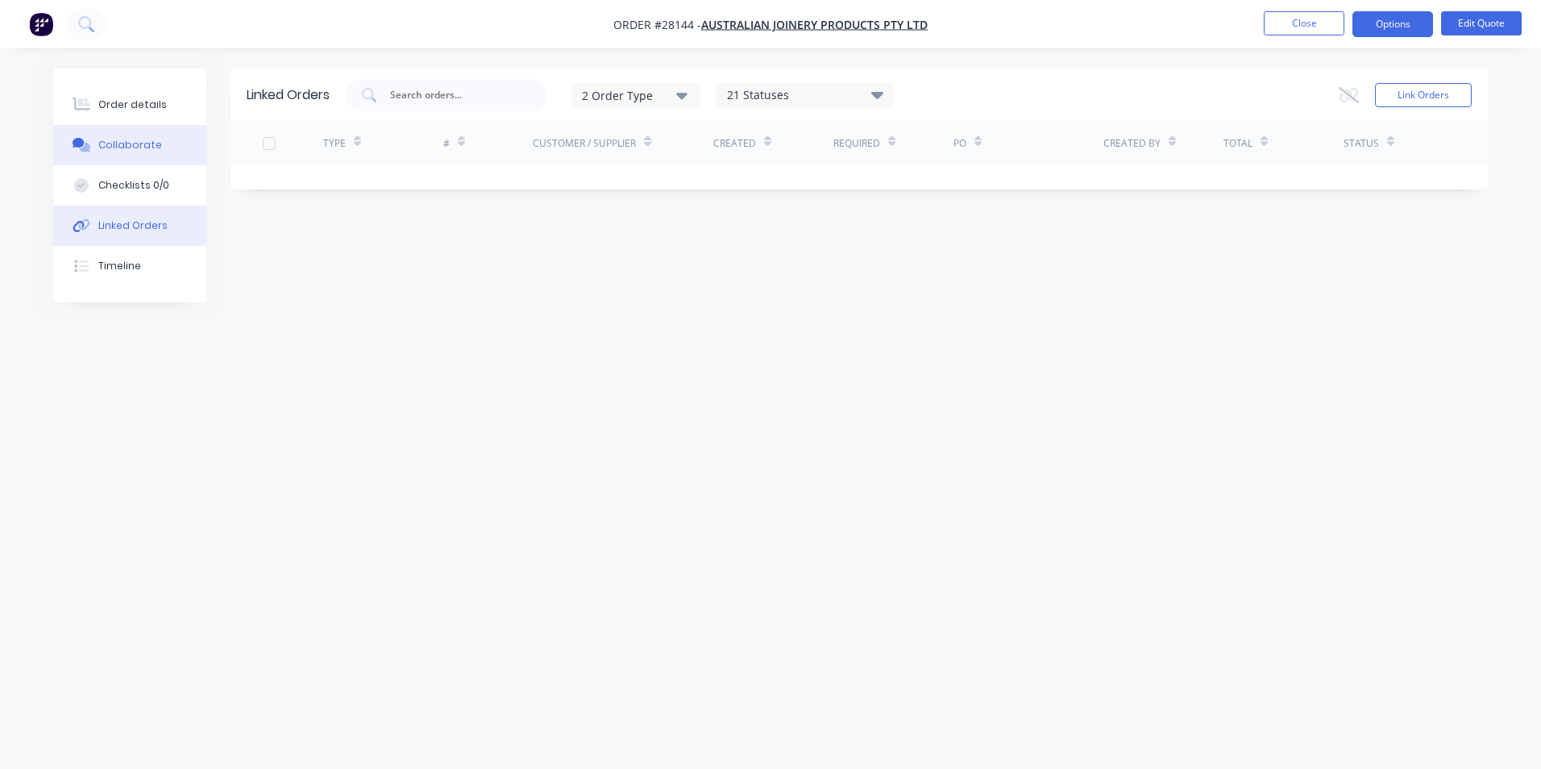
click at [130, 147] on div "Collaborate" at bounding box center [130, 145] width 64 height 15
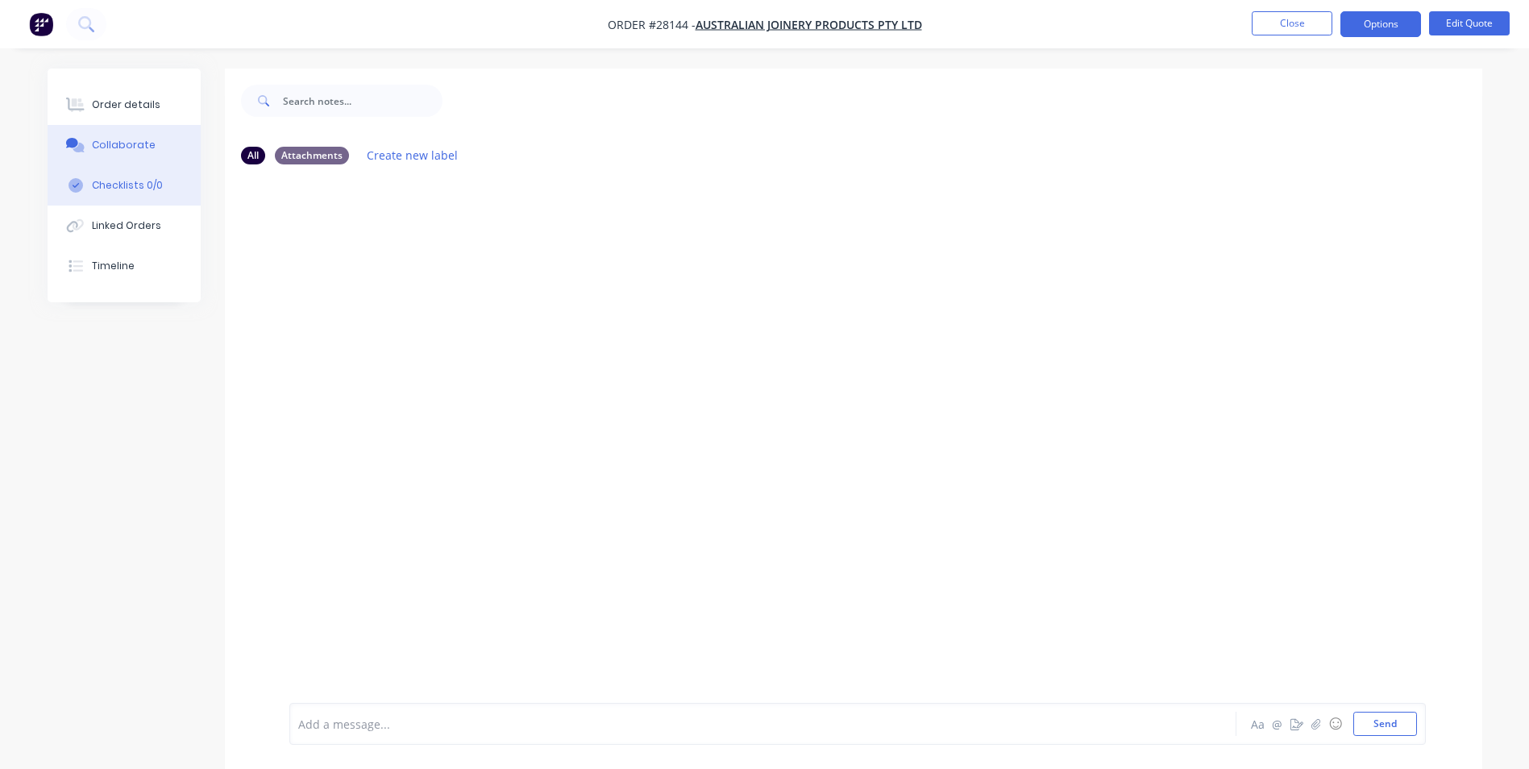
click at [123, 182] on div "Checklists 0/0" at bounding box center [127, 185] width 71 height 15
type textarea "x"
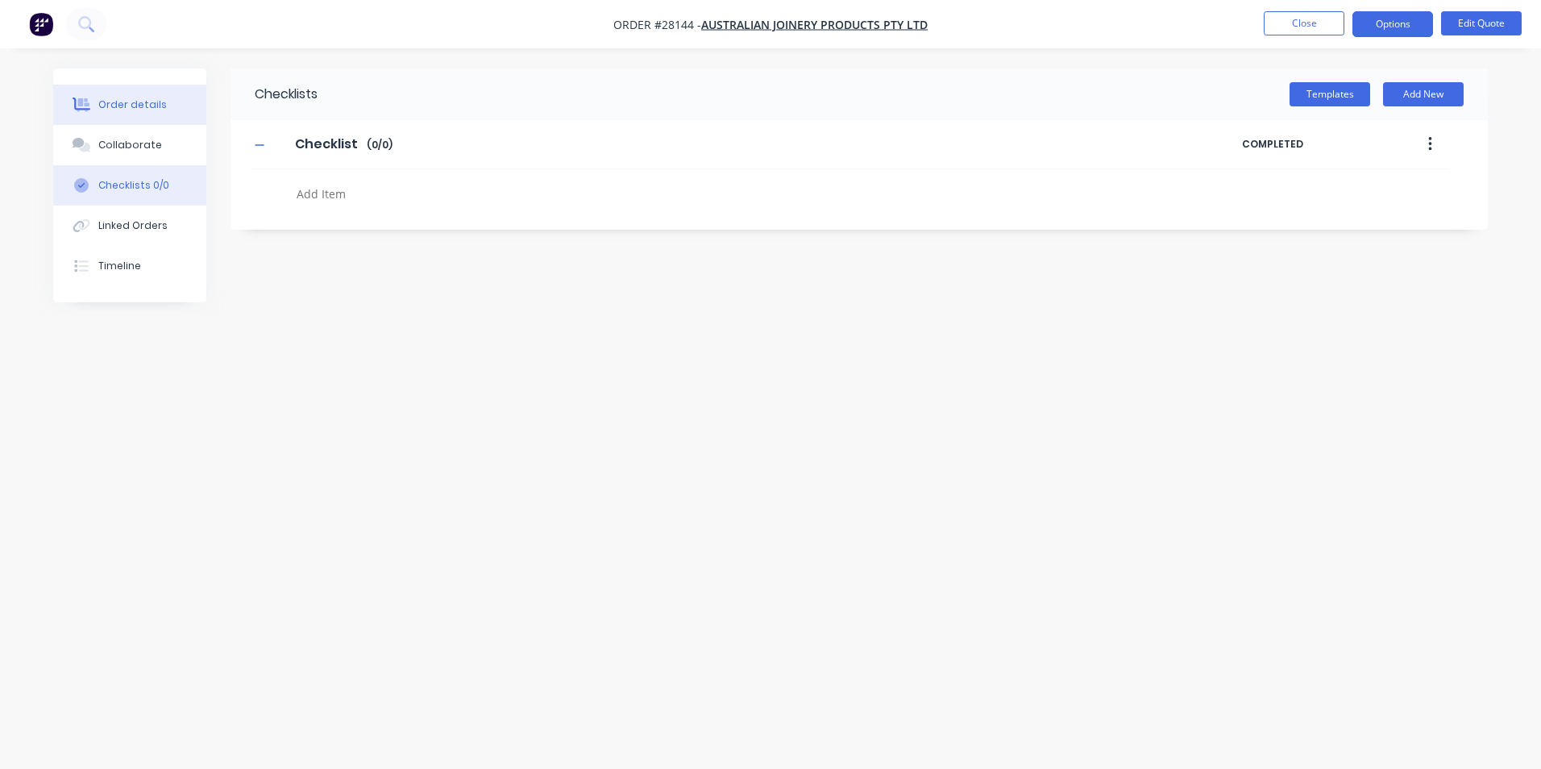
click at [164, 99] on button "Order details" at bounding box center [129, 105] width 153 height 40
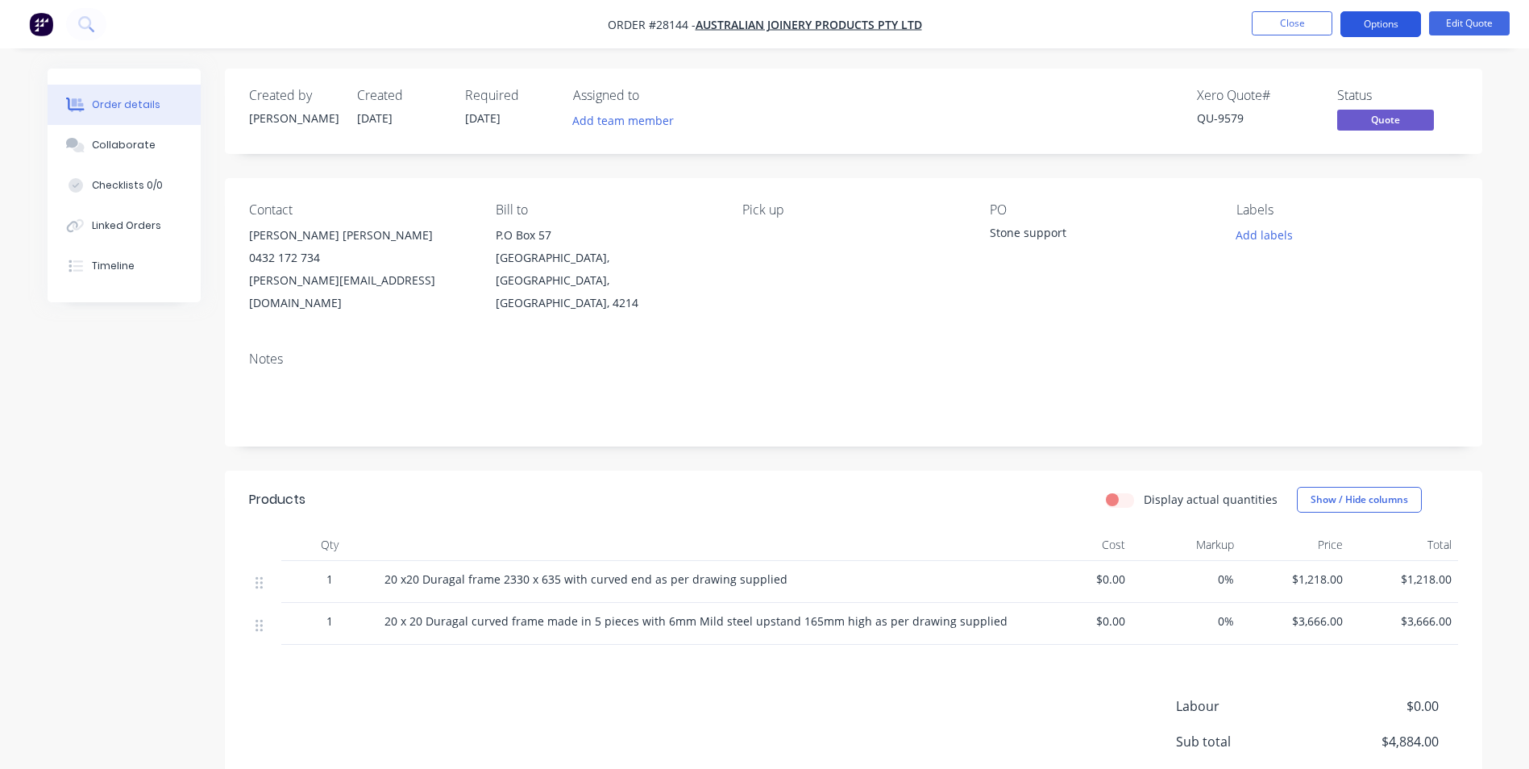
click at [1403, 19] on button "Options" at bounding box center [1380, 24] width 81 height 26
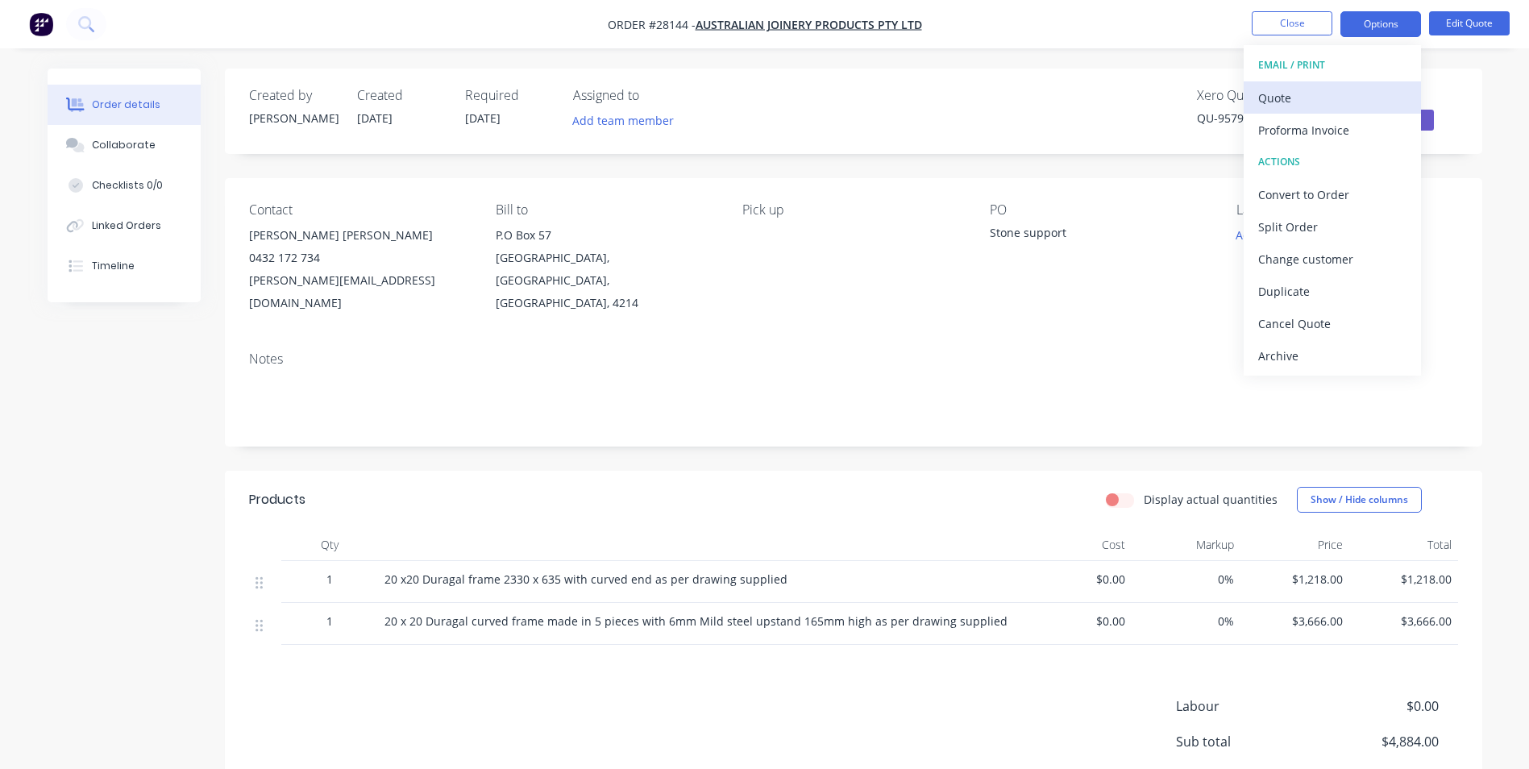
click at [1289, 101] on div "Quote" at bounding box center [1332, 97] width 148 height 23
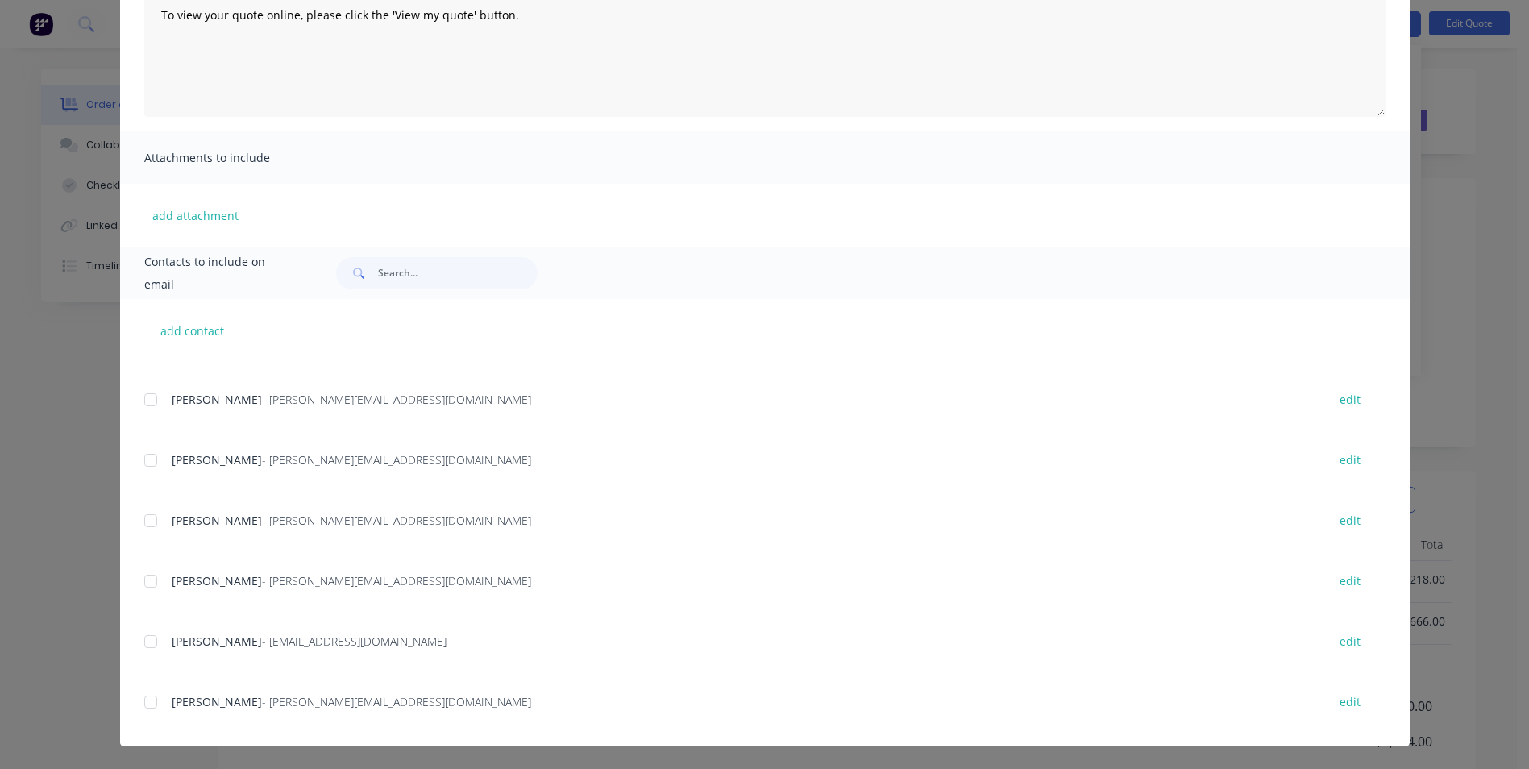
scroll to position [242, 0]
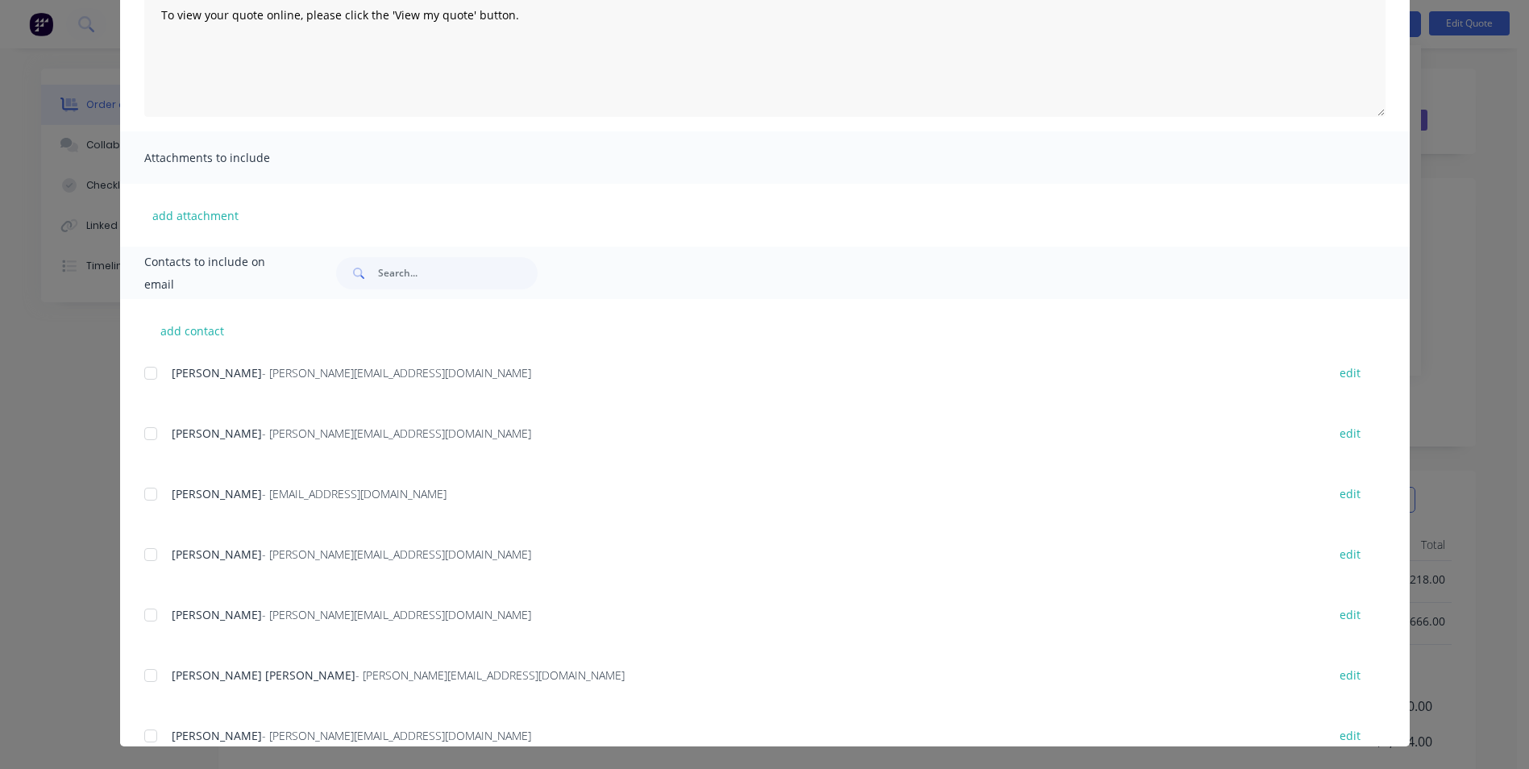
click at [143, 679] on div at bounding box center [151, 675] width 32 height 32
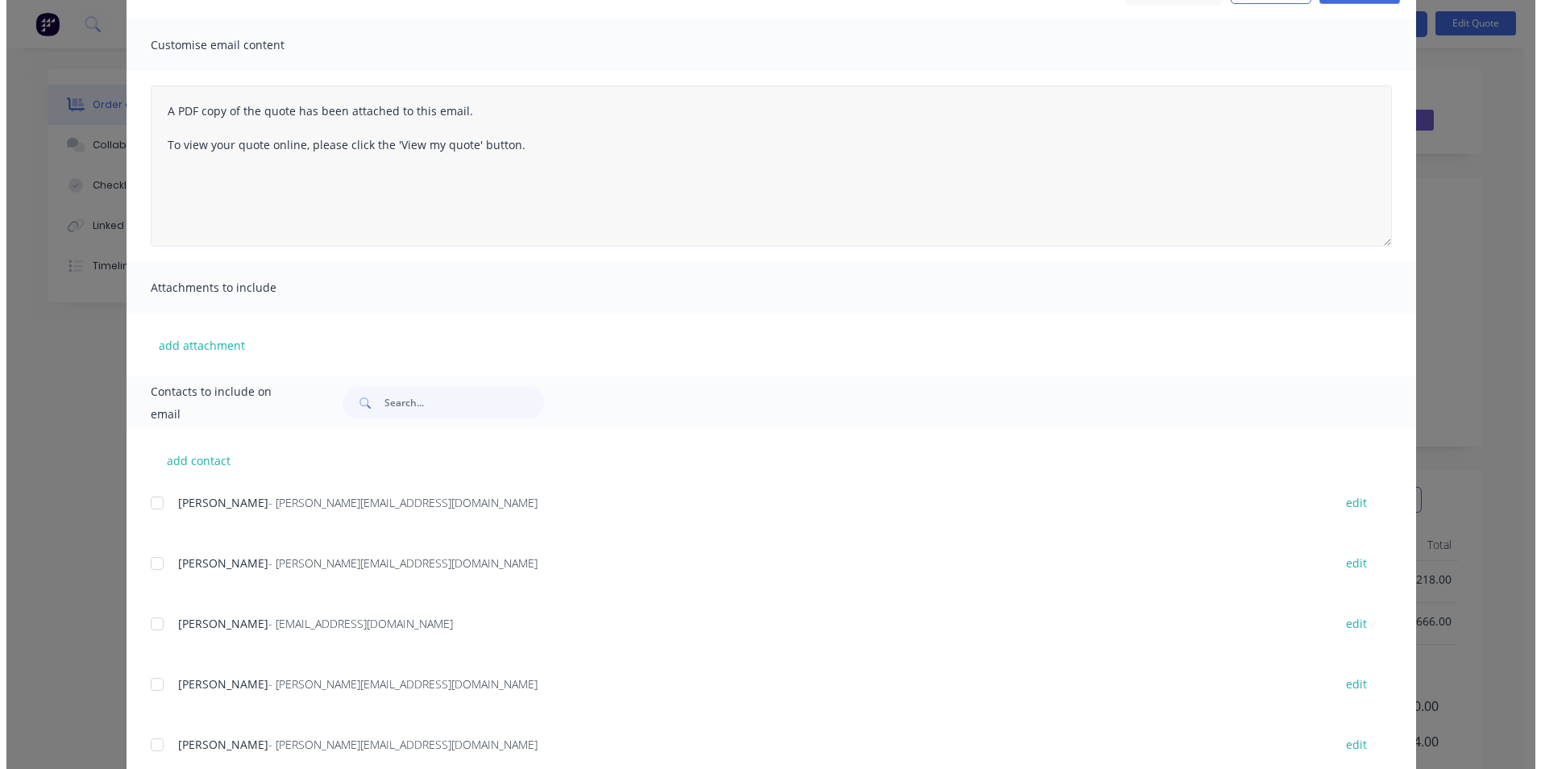
scroll to position [0, 0]
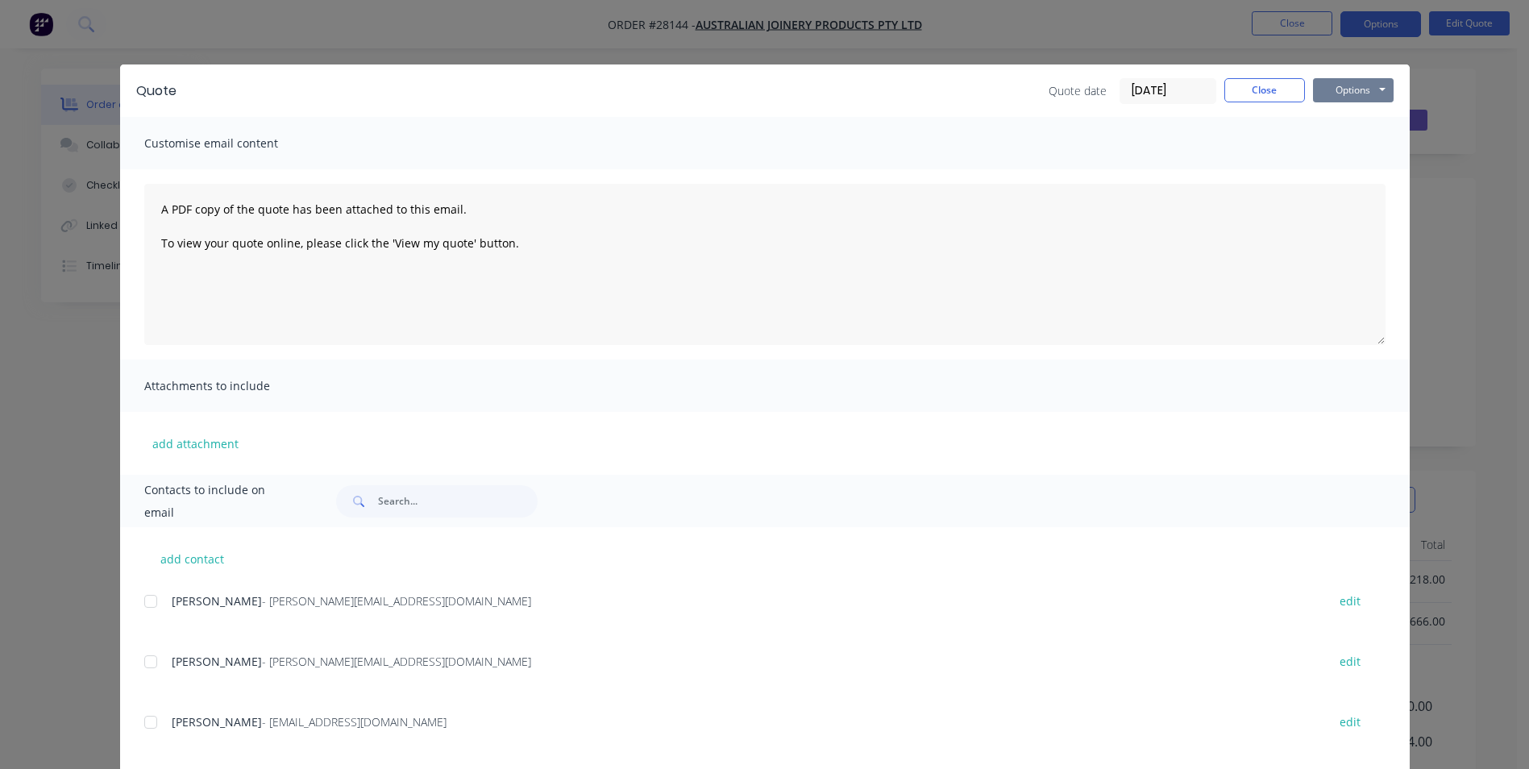
click at [1339, 89] on button "Options" at bounding box center [1353, 90] width 81 height 24
click at [1347, 168] on button "Email" at bounding box center [1364, 172] width 103 height 27
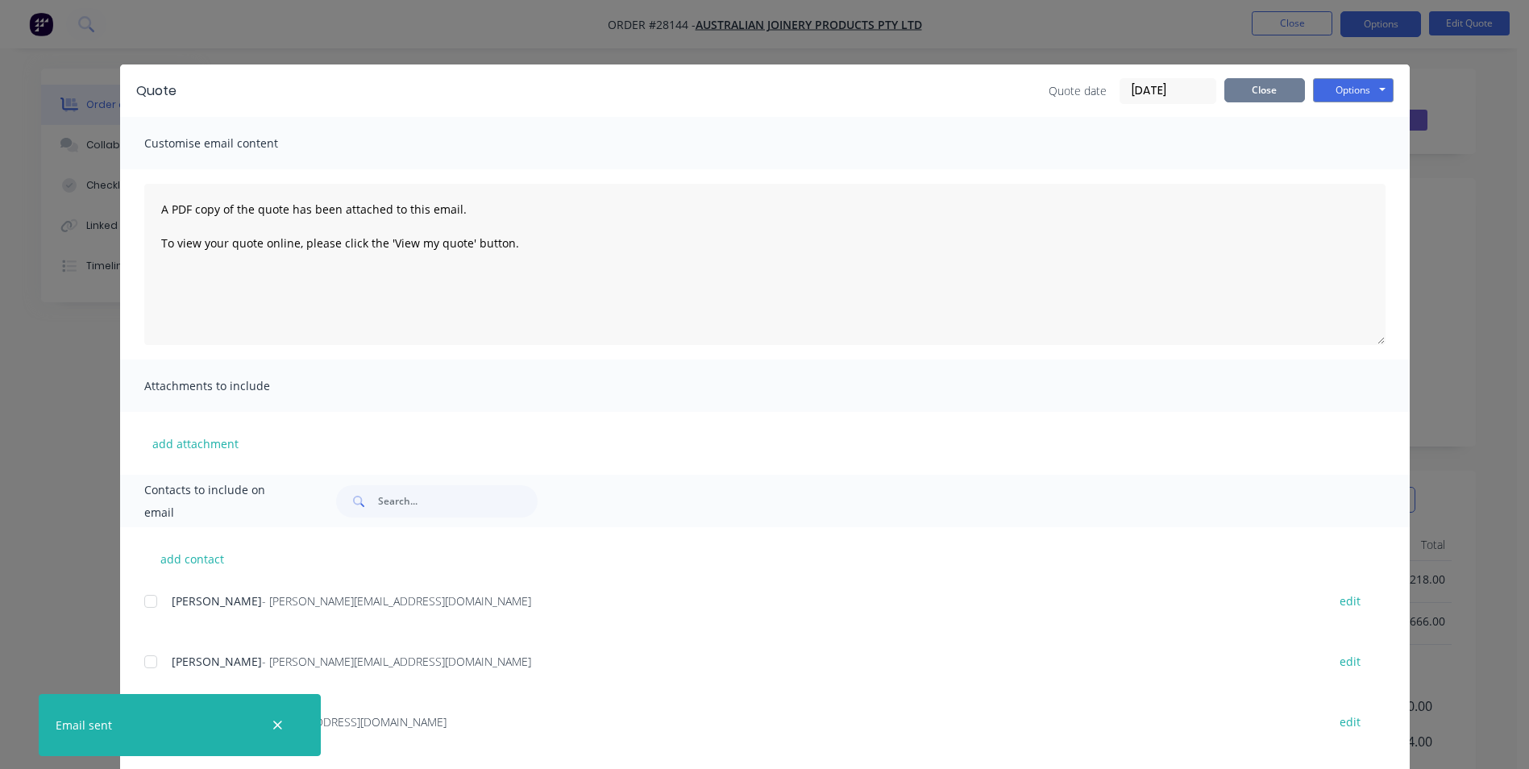
click at [1227, 85] on button "Close" at bounding box center [1264, 90] width 81 height 24
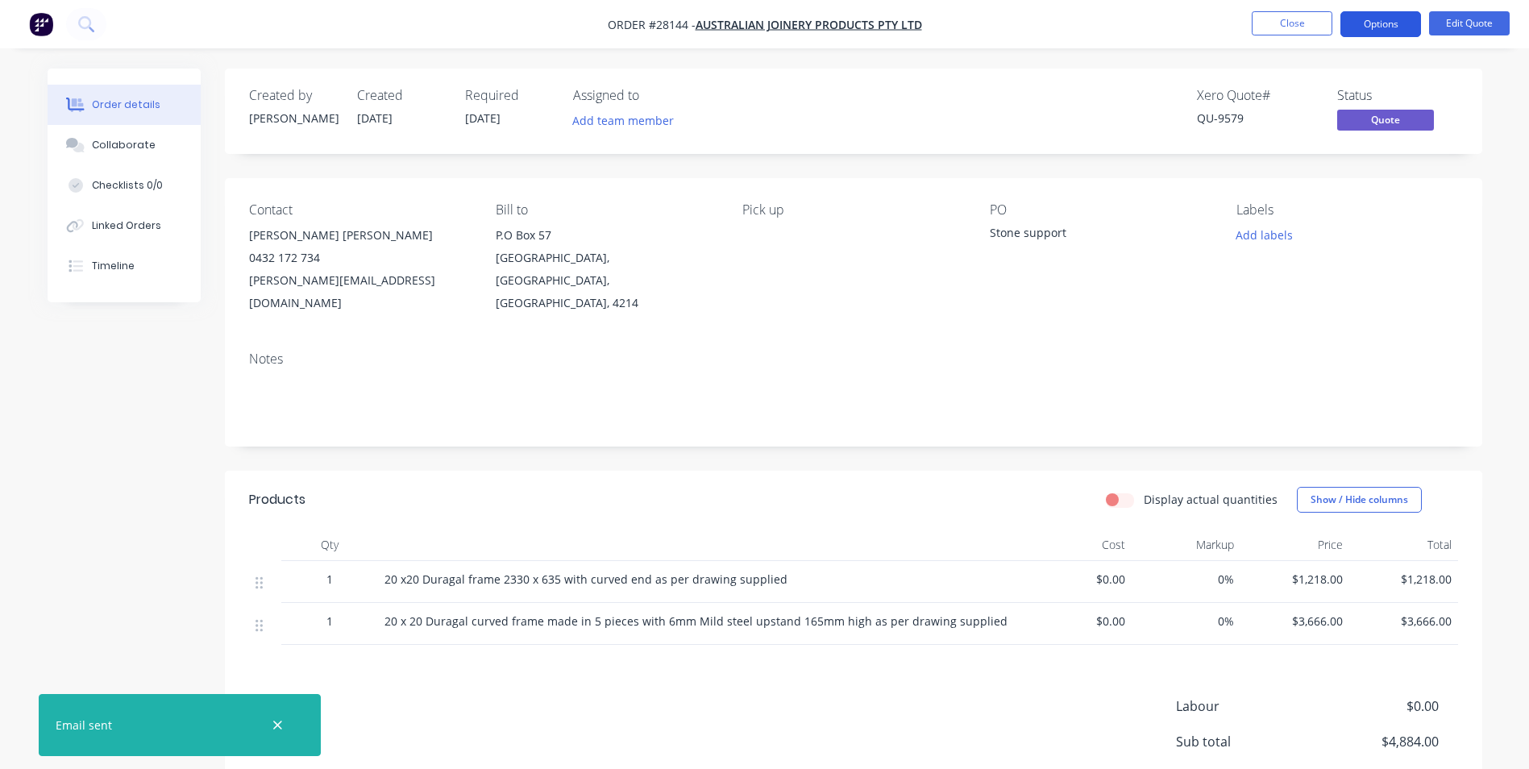
click at [1389, 26] on button "Options" at bounding box center [1380, 24] width 81 height 26
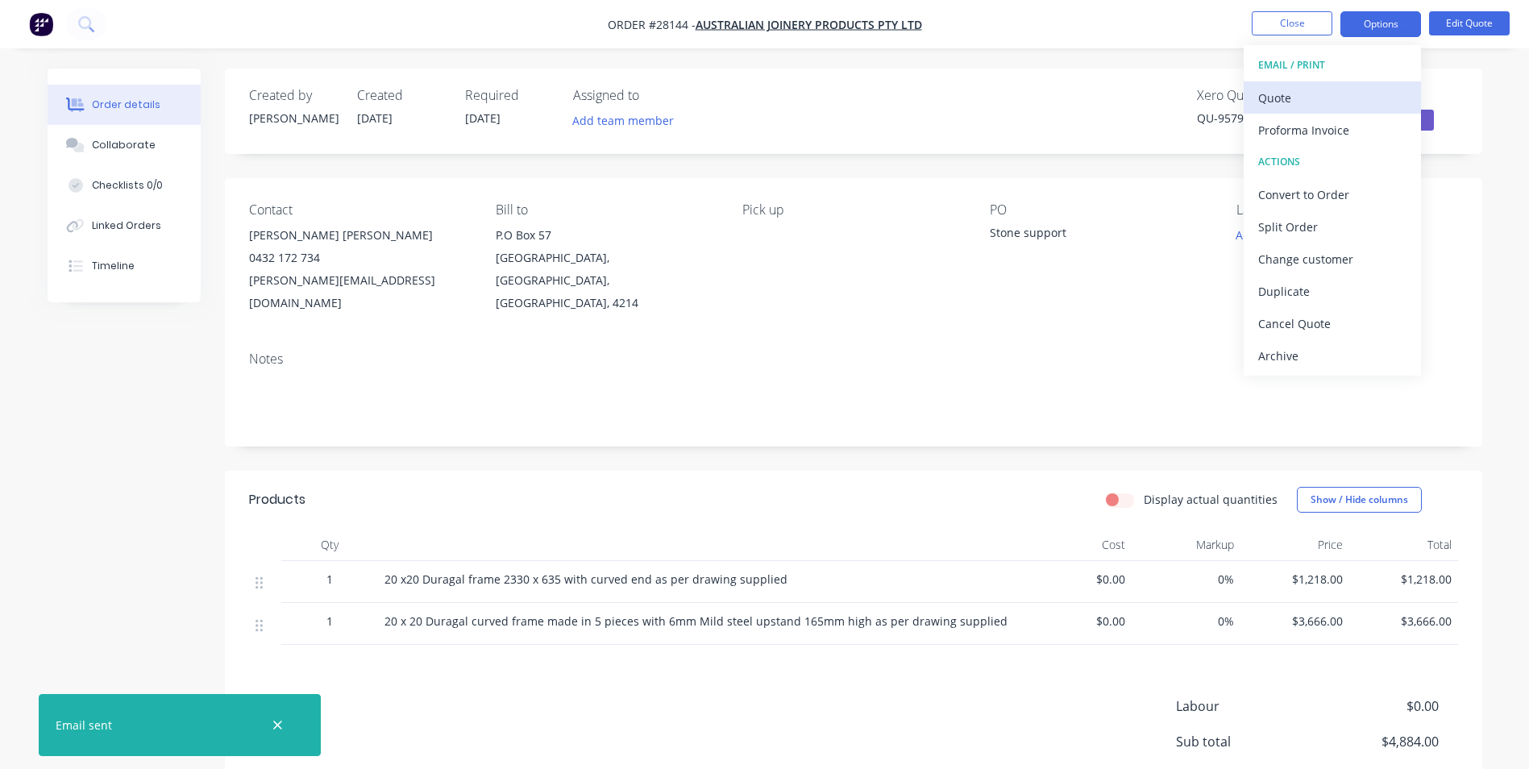
click at [1312, 90] on div "Quote" at bounding box center [1332, 97] width 148 height 23
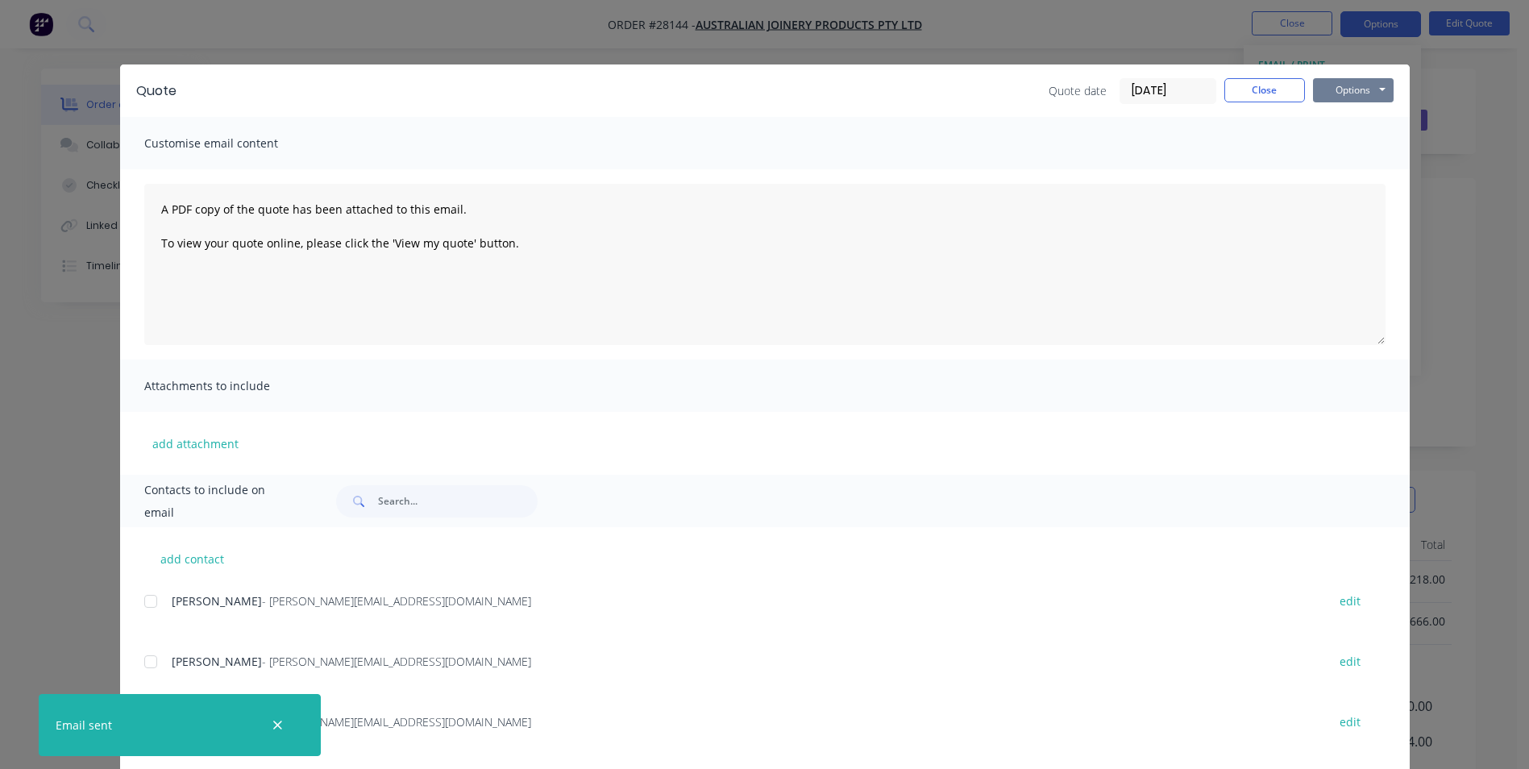
click at [1316, 92] on button "Options" at bounding box center [1353, 90] width 81 height 24
click at [1327, 143] on button "Print" at bounding box center [1364, 145] width 103 height 27
click at [1224, 89] on button "Close" at bounding box center [1264, 90] width 81 height 24
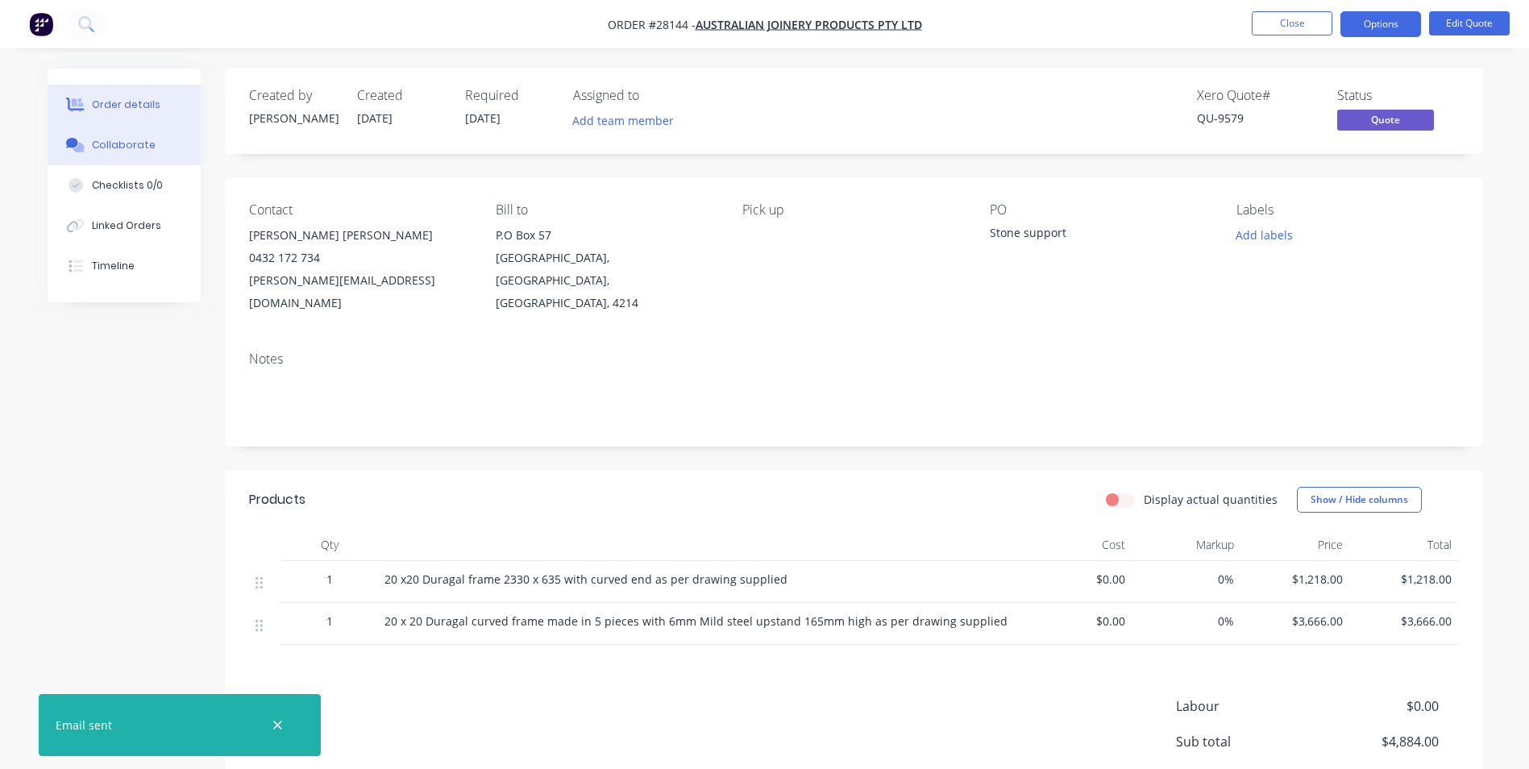
click at [140, 144] on div "Collaborate" at bounding box center [124, 145] width 64 height 15
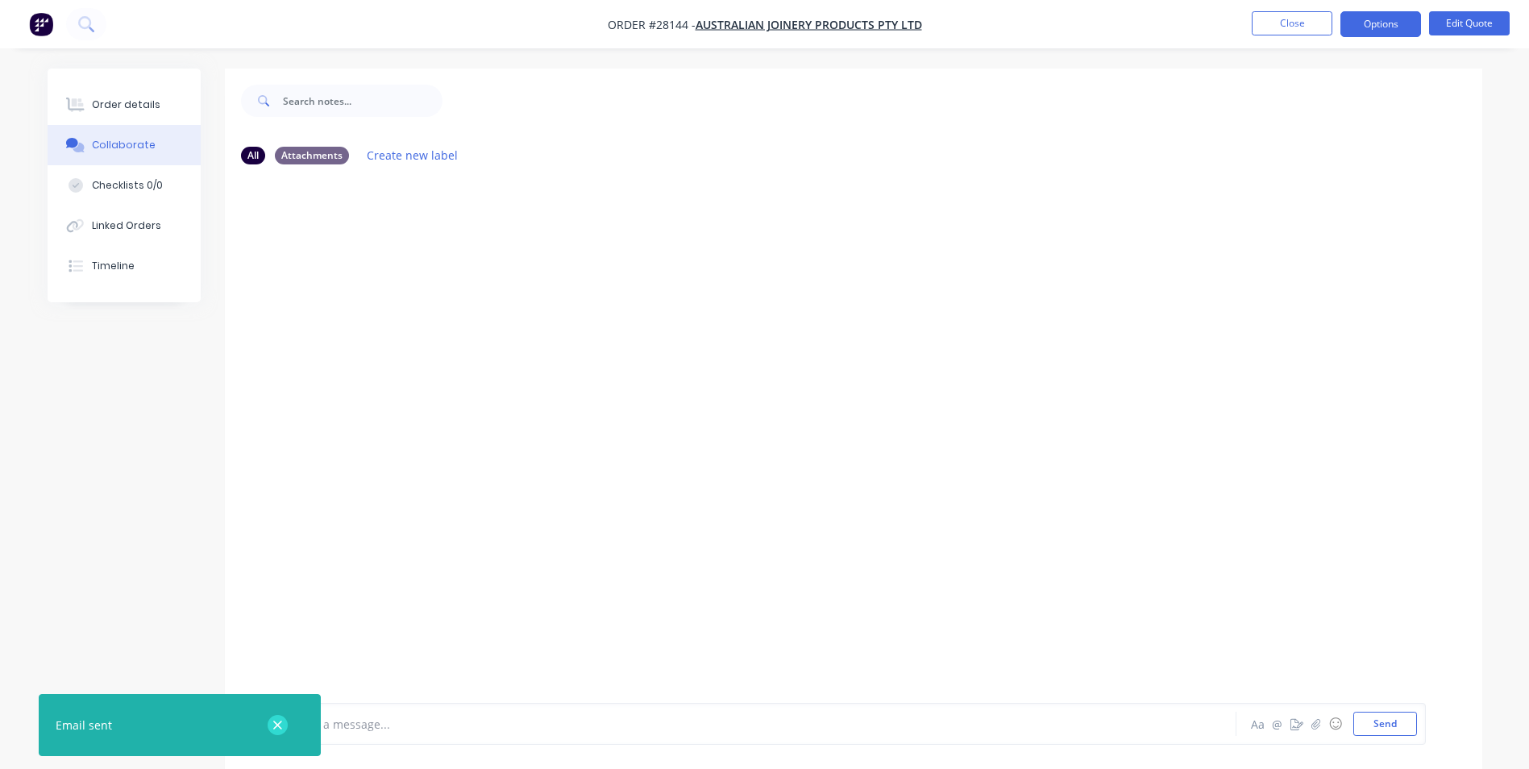
click at [275, 725] on icon "button" at bounding box center [277, 725] width 10 height 15
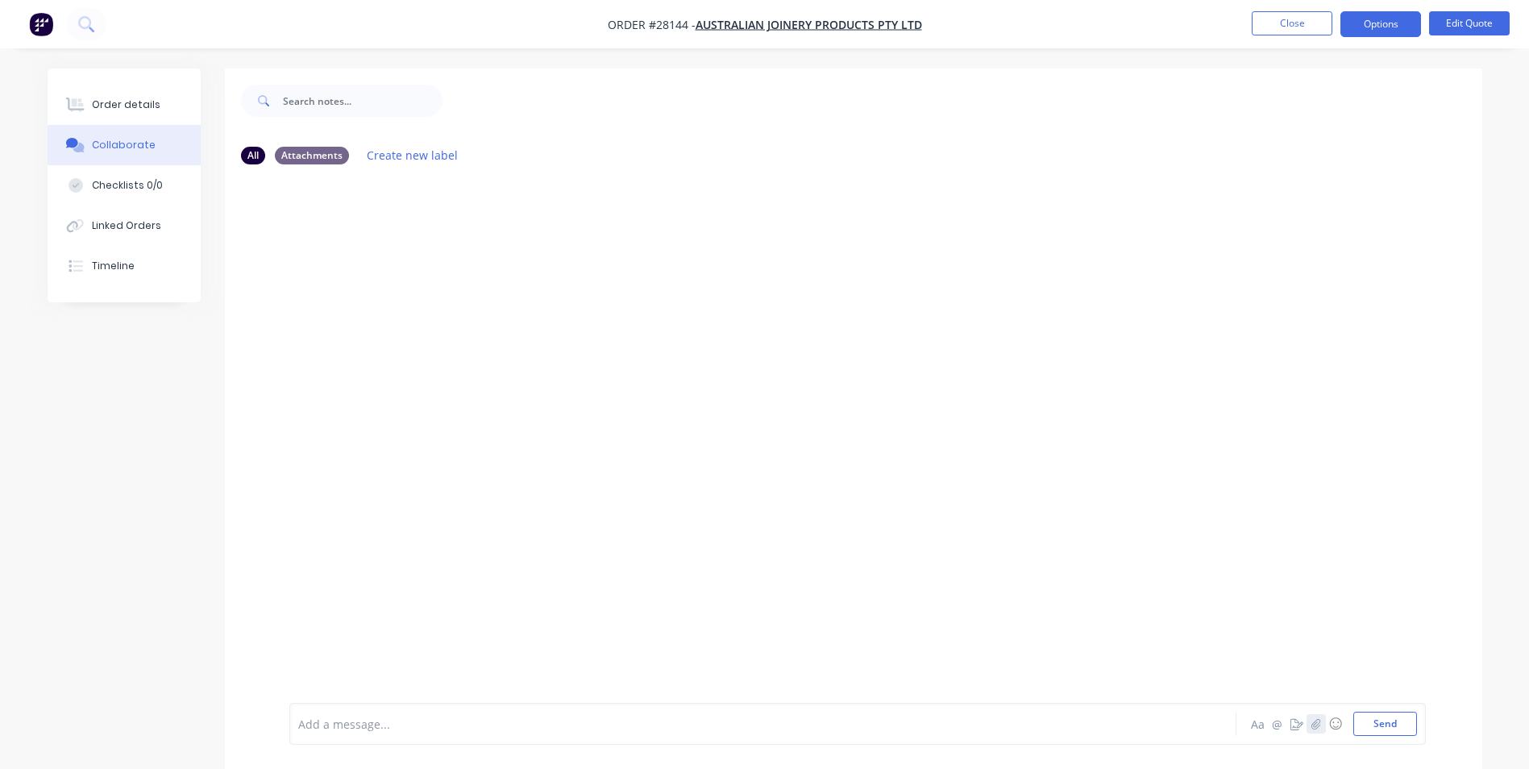
click at [1312, 726] on icon "button" at bounding box center [1315, 723] width 10 height 11
click at [1372, 725] on button "Send" at bounding box center [1385, 724] width 64 height 24
click at [1260, 26] on button "Close" at bounding box center [1292, 23] width 81 height 24
